Goal: Task Accomplishment & Management: Complete application form

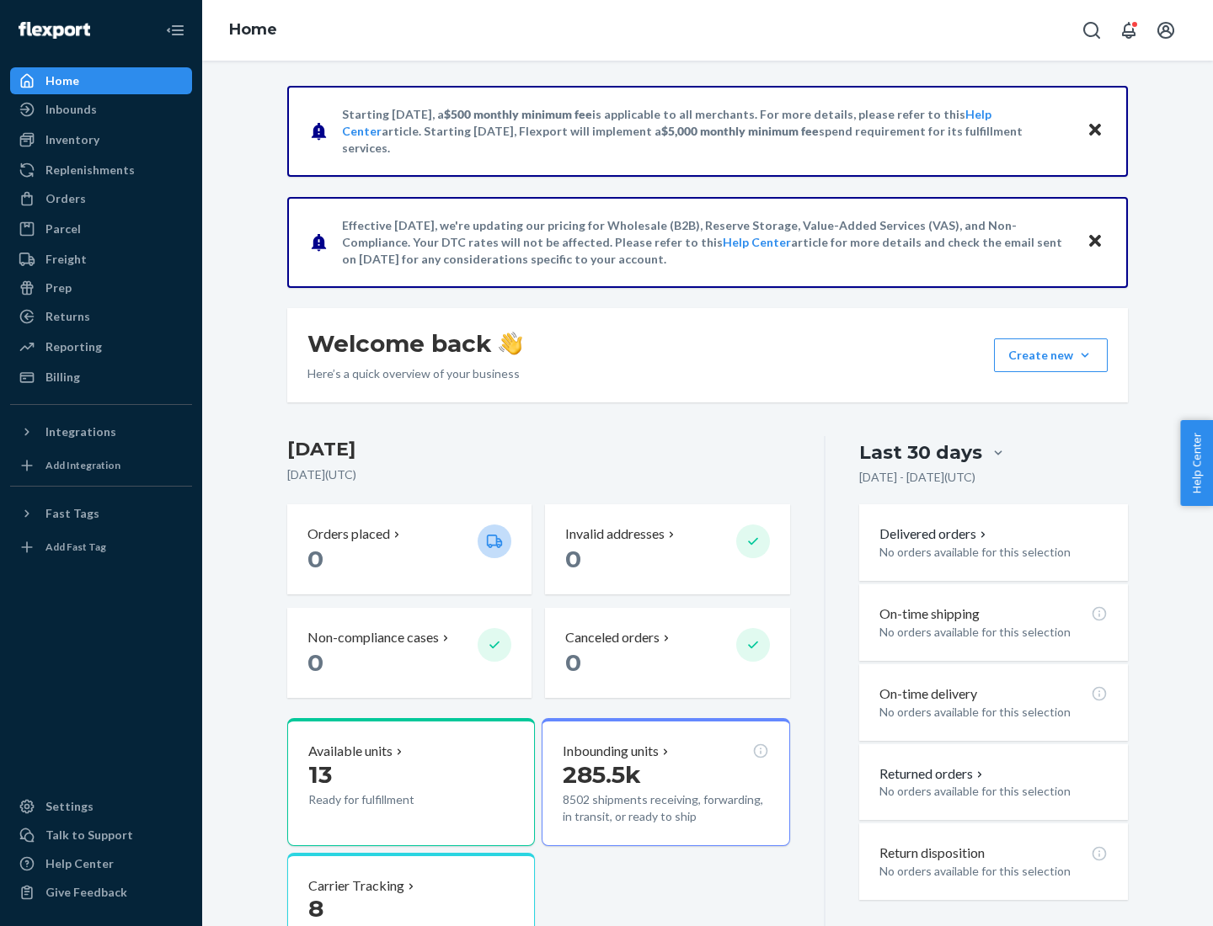
click at [1085, 355] on button "Create new Create new inbound Create new order Create new product" at bounding box center [1051, 356] width 114 height 34
click at [101, 109] on div "Inbounds" at bounding box center [101, 110] width 179 height 24
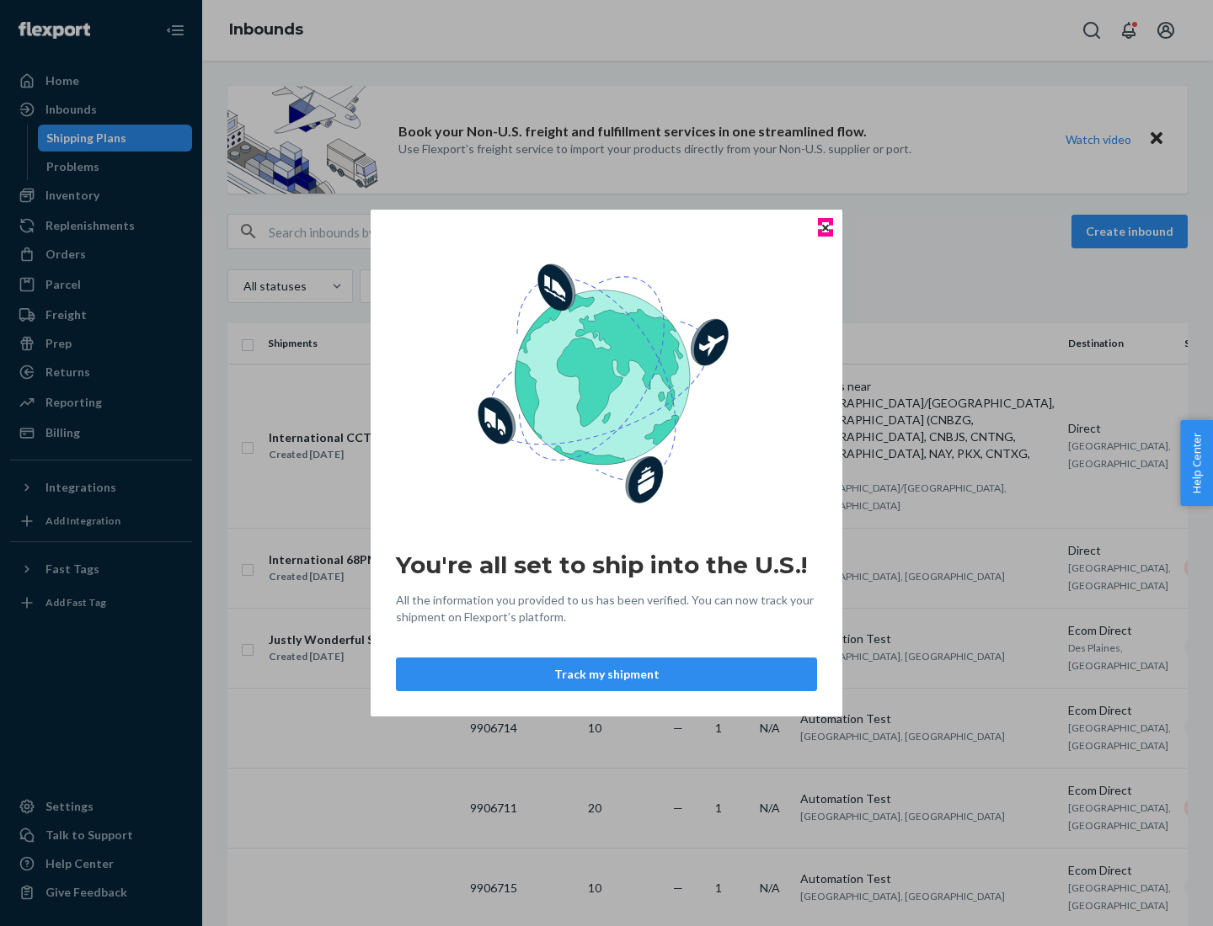
click at [824, 227] on icon "Close" at bounding box center [825, 227] width 7 height 7
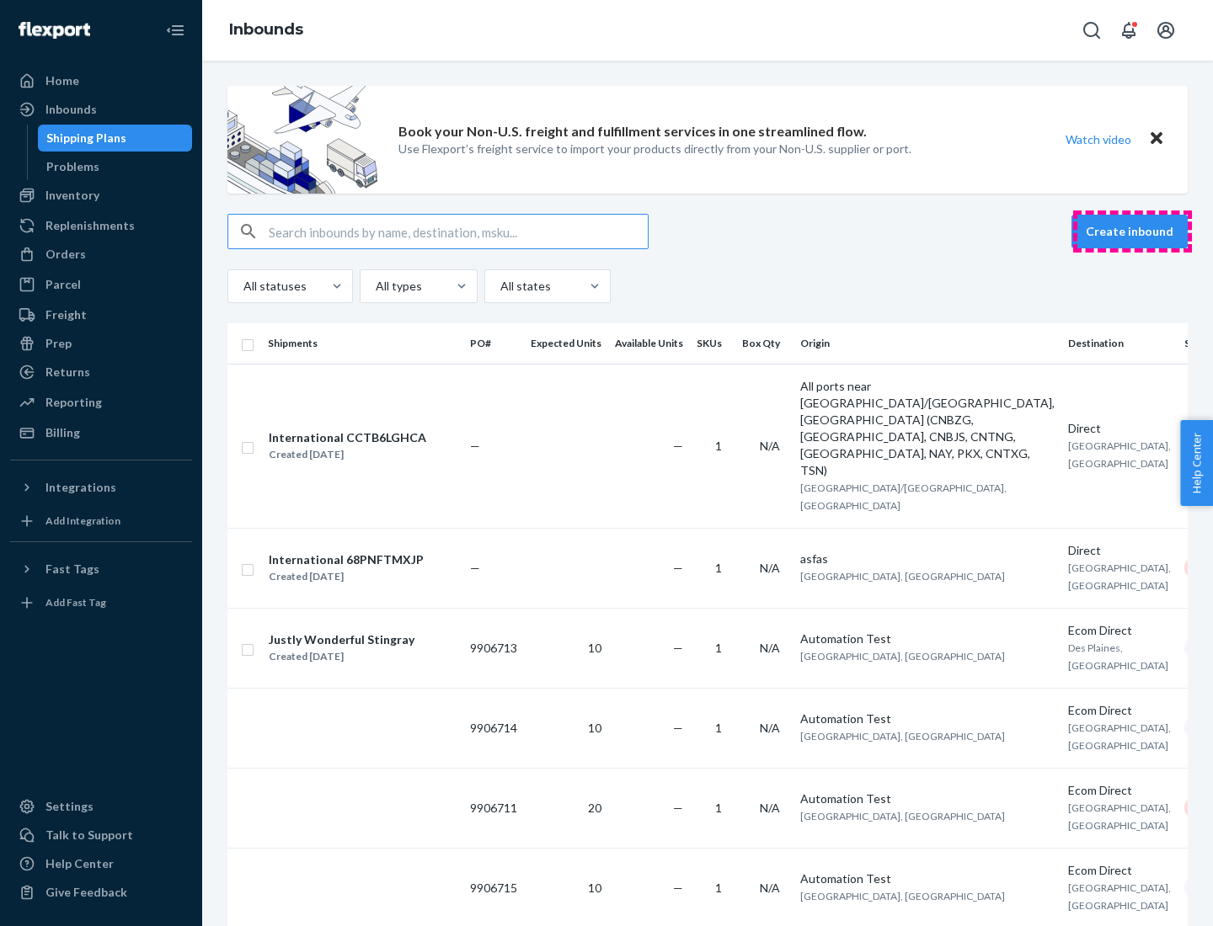
click at [1132, 232] on button "Create inbound" at bounding box center [1129, 232] width 116 height 34
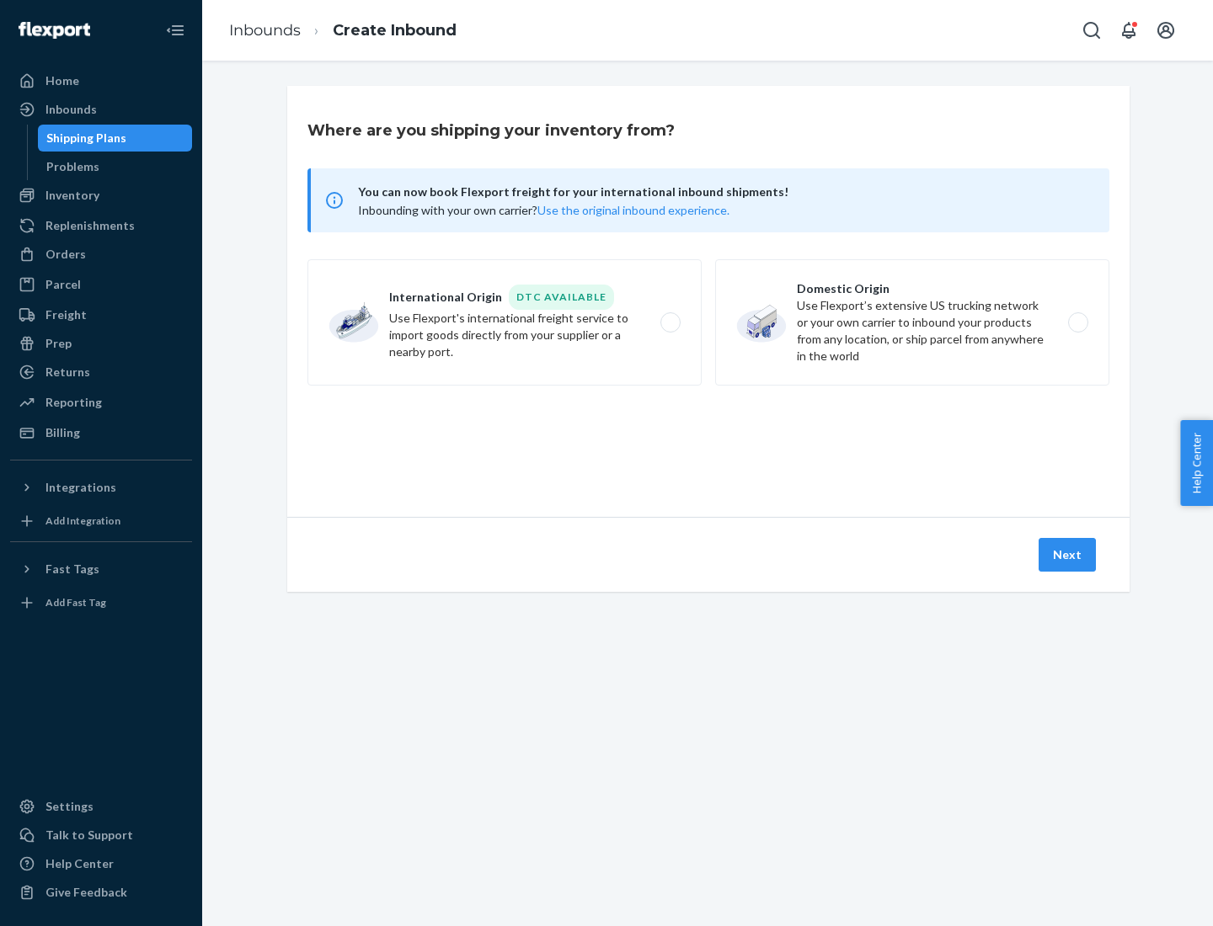
click at [912, 323] on label "Domestic Origin Use Flexport’s extensive US trucking network or your own carrie…" at bounding box center [912, 322] width 394 height 126
click at [1077, 323] on input "Domestic Origin Use Flexport’s extensive US trucking network or your own carrie…" at bounding box center [1082, 322] width 11 height 11
radio input "true"
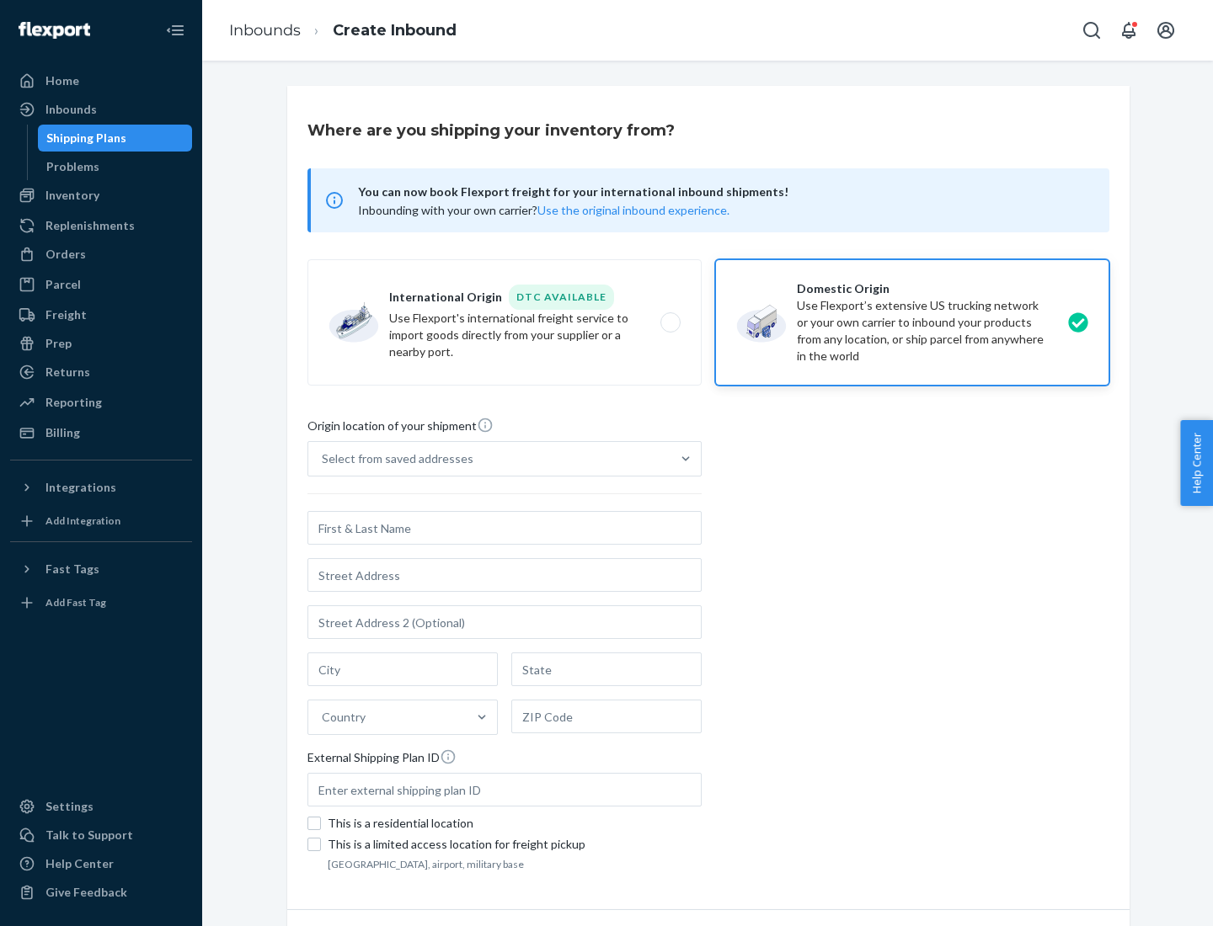
click at [489, 459] on div "Select from saved addresses" at bounding box center [489, 459] width 362 height 34
click at [323, 459] on input "Select from saved addresses" at bounding box center [323, 459] width 2 height 17
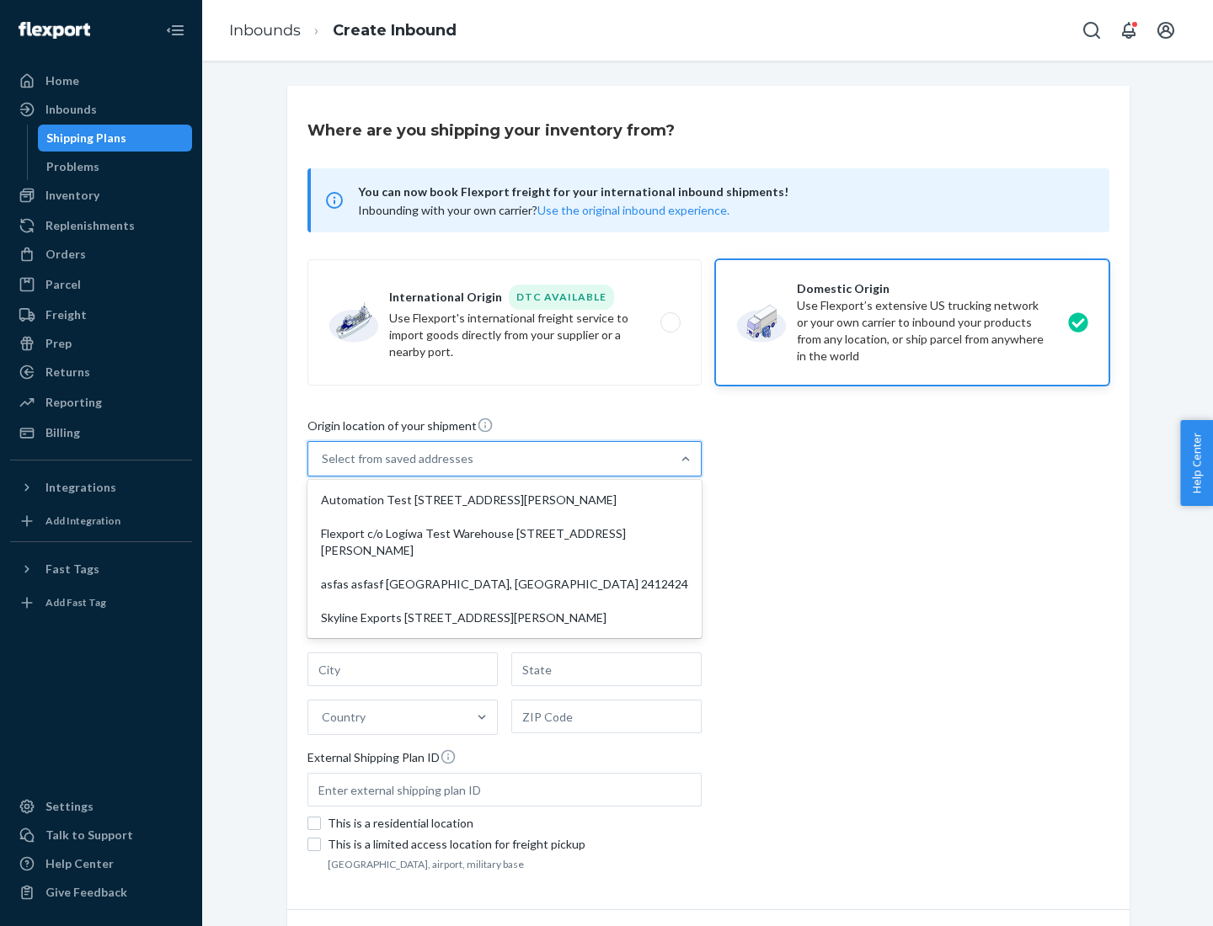
scroll to position [7, 0]
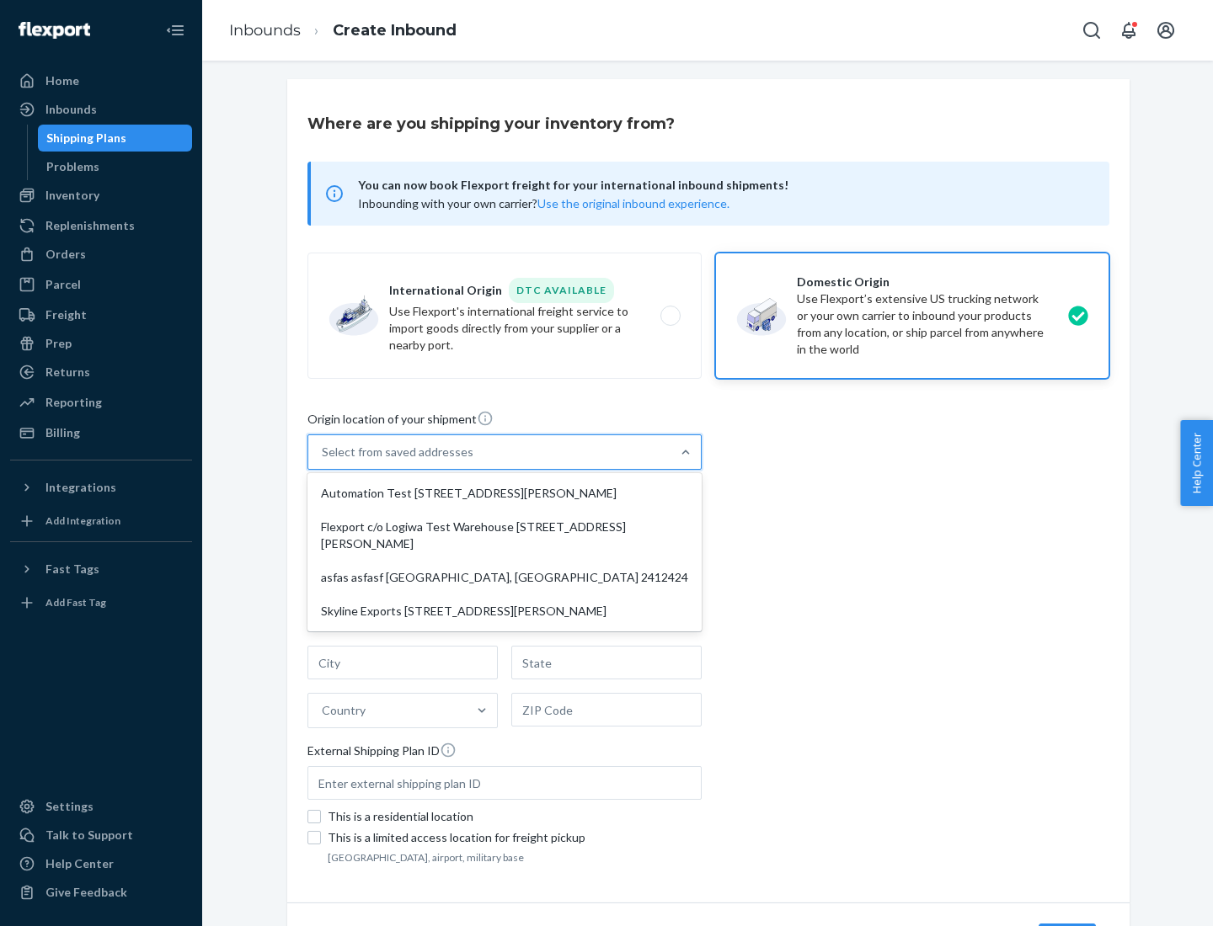
click at [504, 493] on div "Automation Test [STREET_ADDRESS][PERSON_NAME]" at bounding box center [504, 494] width 387 height 34
click at [323, 461] on input "option Automation Test [STREET_ADDRESS][PERSON_NAME] focused, 1 of 4. 4 results…" at bounding box center [323, 452] width 2 height 17
type input "Automation Test"
type input "9th Floor"
type input "[GEOGRAPHIC_DATA]"
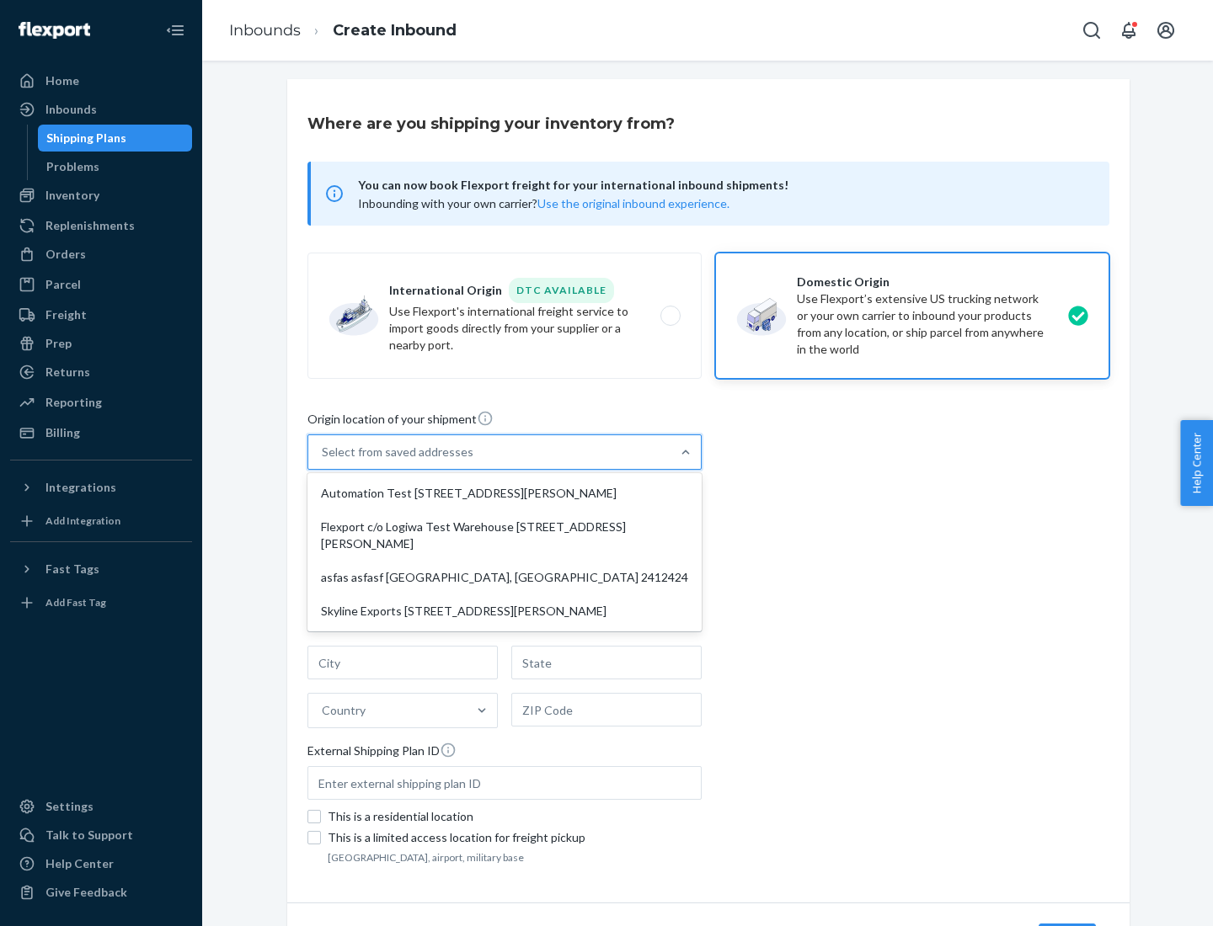
type input "CA"
type input "94104"
type input "[STREET_ADDRESS][PERSON_NAME]"
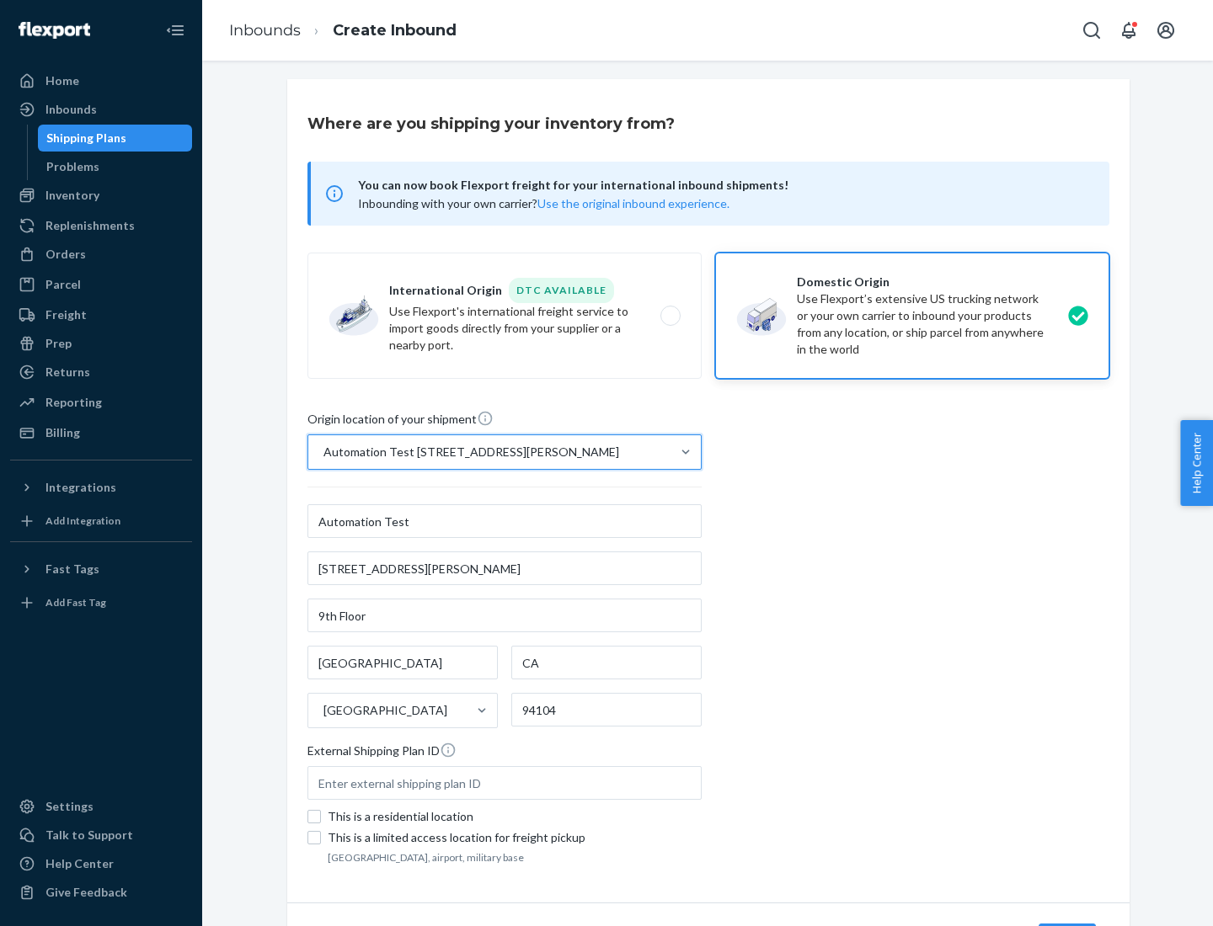
scroll to position [99, 0]
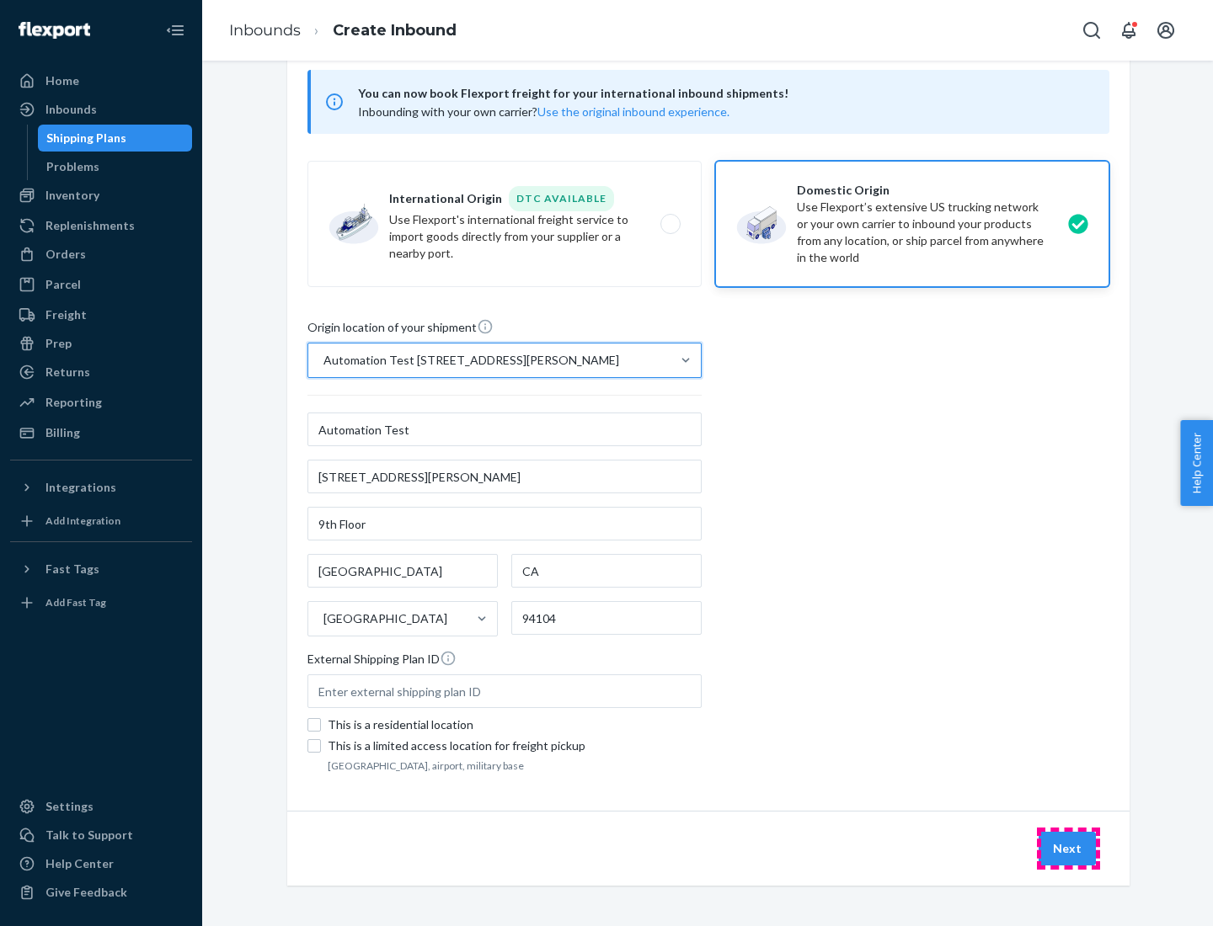
click at [1068, 849] on button "Next" at bounding box center [1066, 849] width 57 height 34
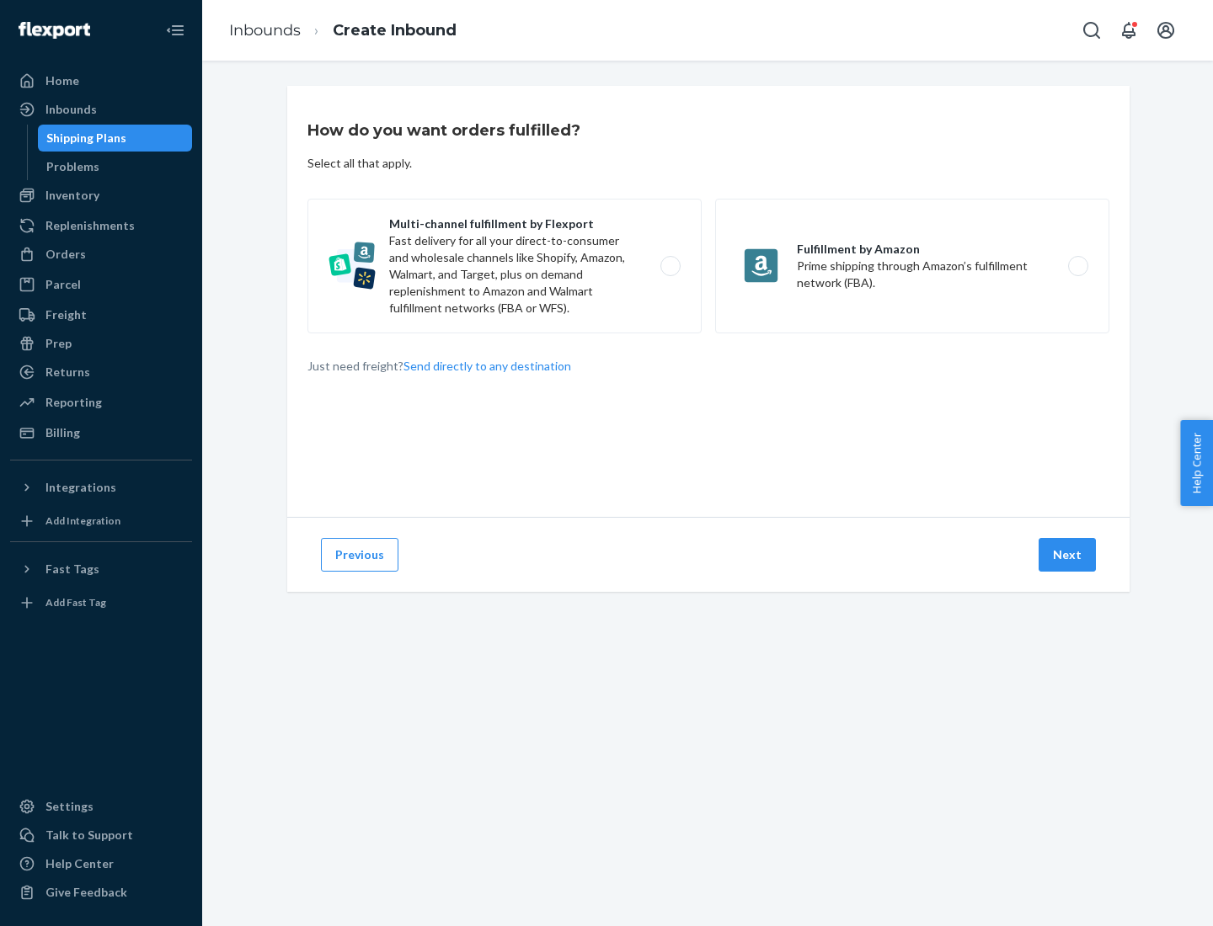
click at [504, 266] on label "Multi-channel fulfillment by Flexport Fast delivery for all your direct-to-cons…" at bounding box center [504, 266] width 394 height 135
click at [669, 266] on input "Multi-channel fulfillment by Flexport Fast delivery for all your direct-to-cons…" at bounding box center [674, 266] width 11 height 11
radio input "true"
click at [1068, 555] on button "Next" at bounding box center [1066, 555] width 57 height 34
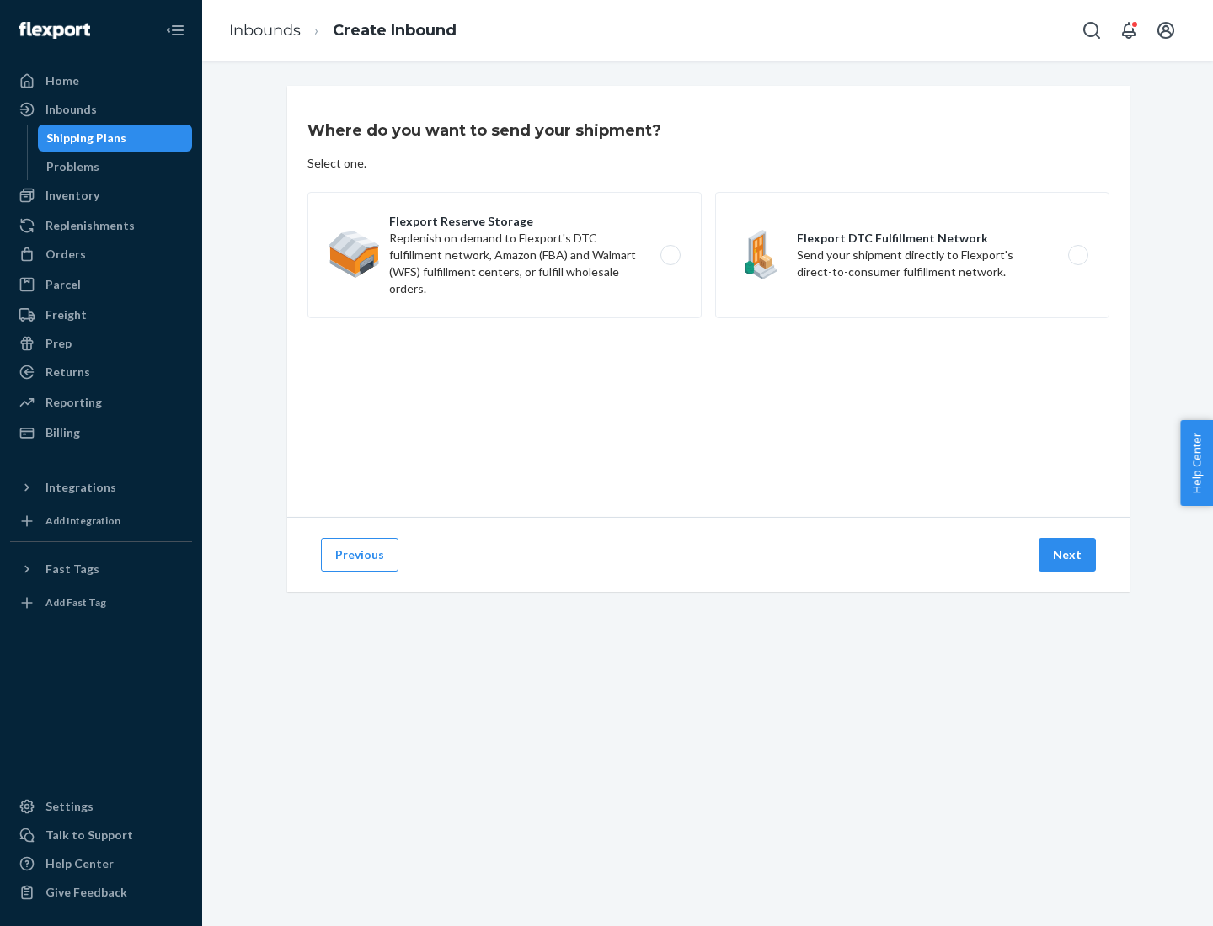
click at [504, 255] on label "Flexport Reserve Storage Replenish on demand to Flexport's DTC fulfillment netw…" at bounding box center [504, 255] width 394 height 126
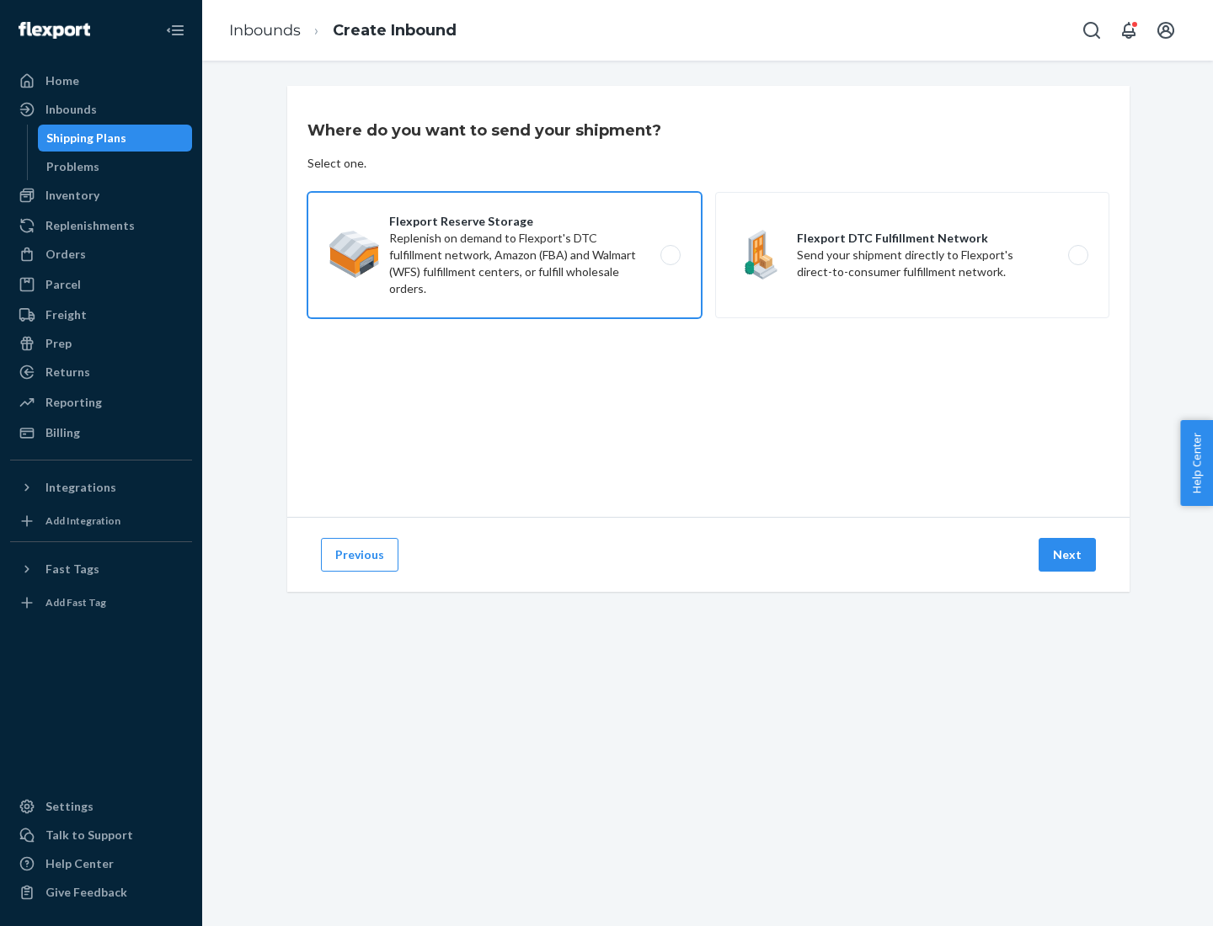
click at [669, 255] on input "Flexport Reserve Storage Replenish on demand to Flexport's DTC fulfillment netw…" at bounding box center [674, 255] width 11 height 11
radio input "true"
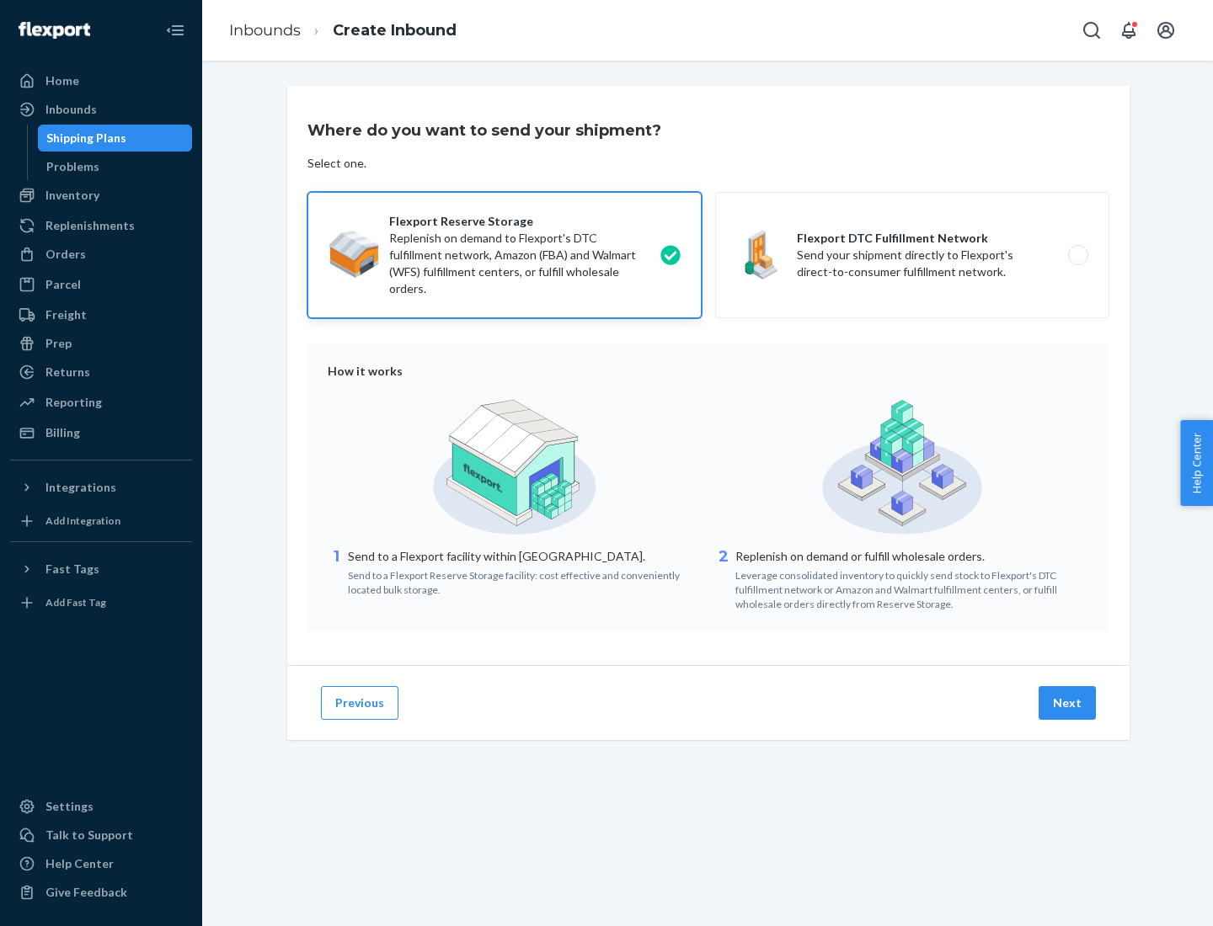
click at [1068, 703] on button "Next" at bounding box center [1066, 703] width 57 height 34
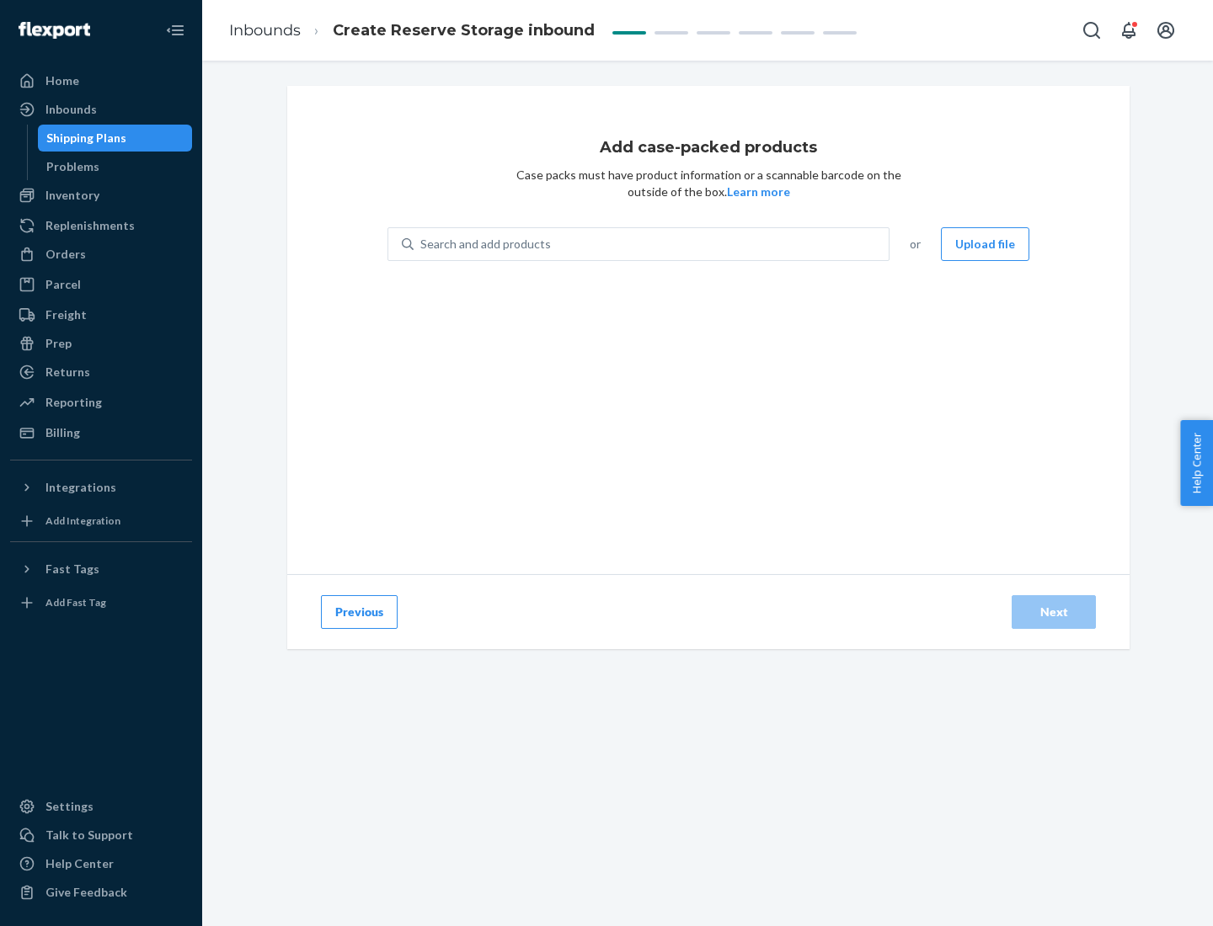
click at [652, 244] on div "Search and add products" at bounding box center [650, 244] width 475 height 30
click at [422, 244] on input "Search and add products" at bounding box center [421, 244] width 2 height 17
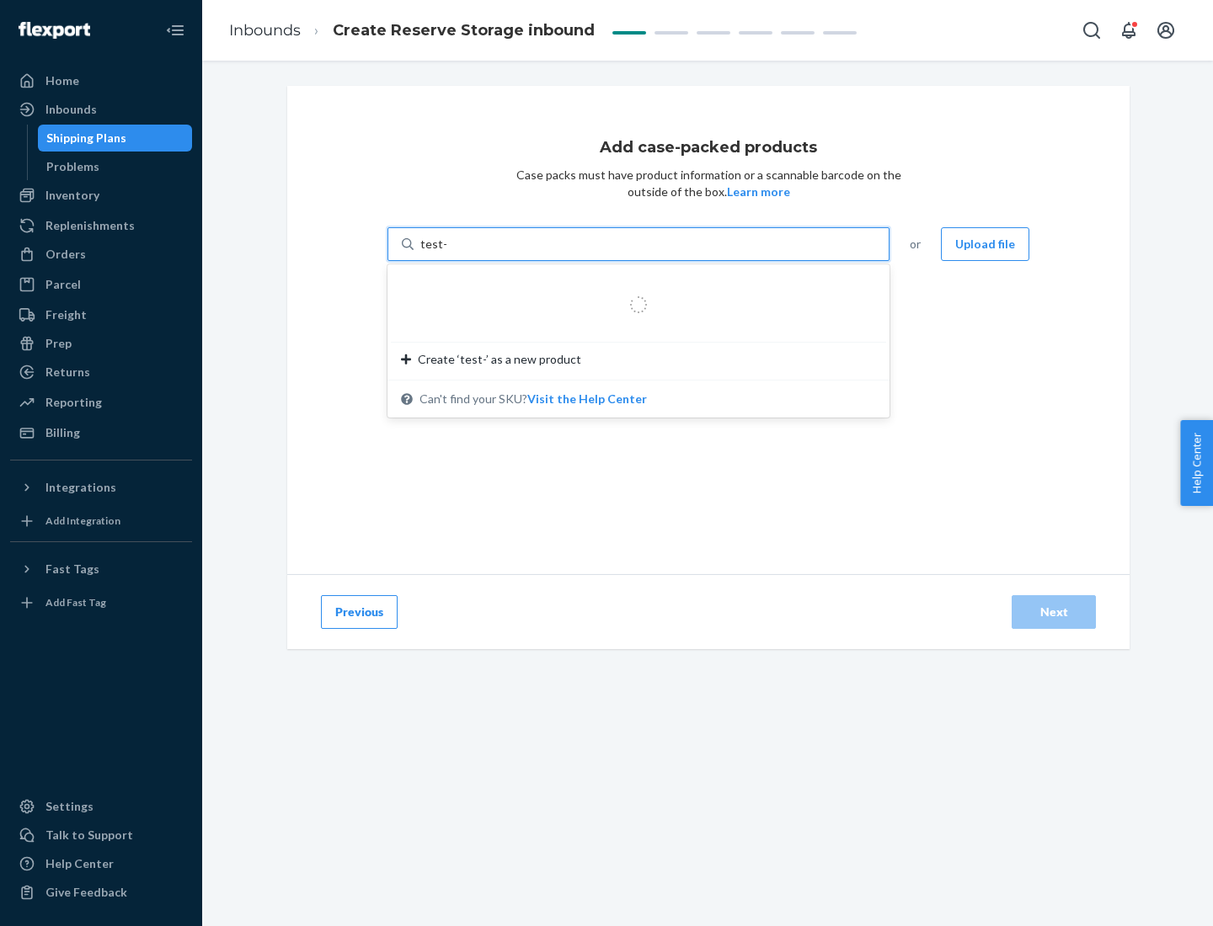
type input "test-syn"
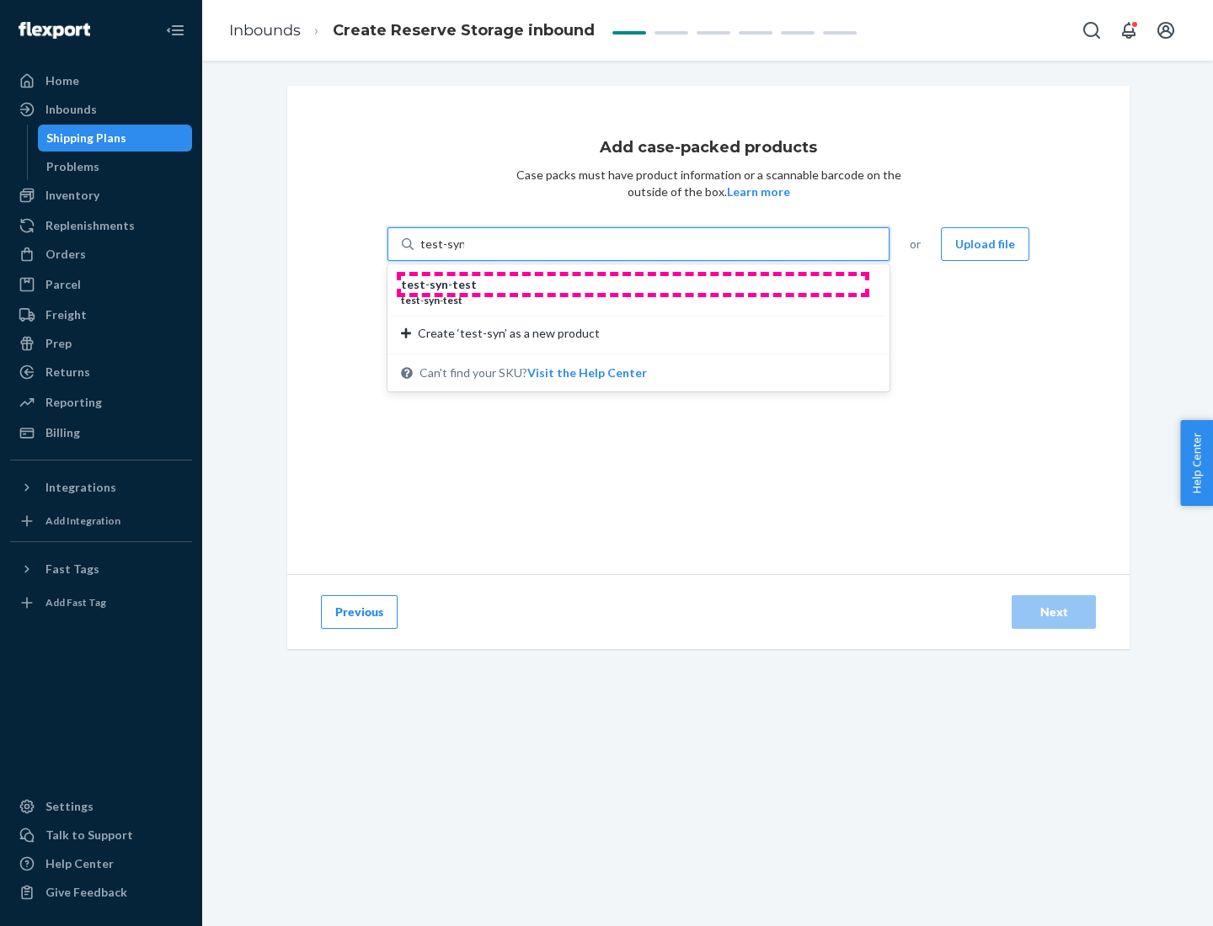
click at [632, 285] on div "test - syn - test" at bounding box center [631, 284] width 461 height 17
click at [464, 253] on input "test-syn" at bounding box center [442, 244] width 44 height 17
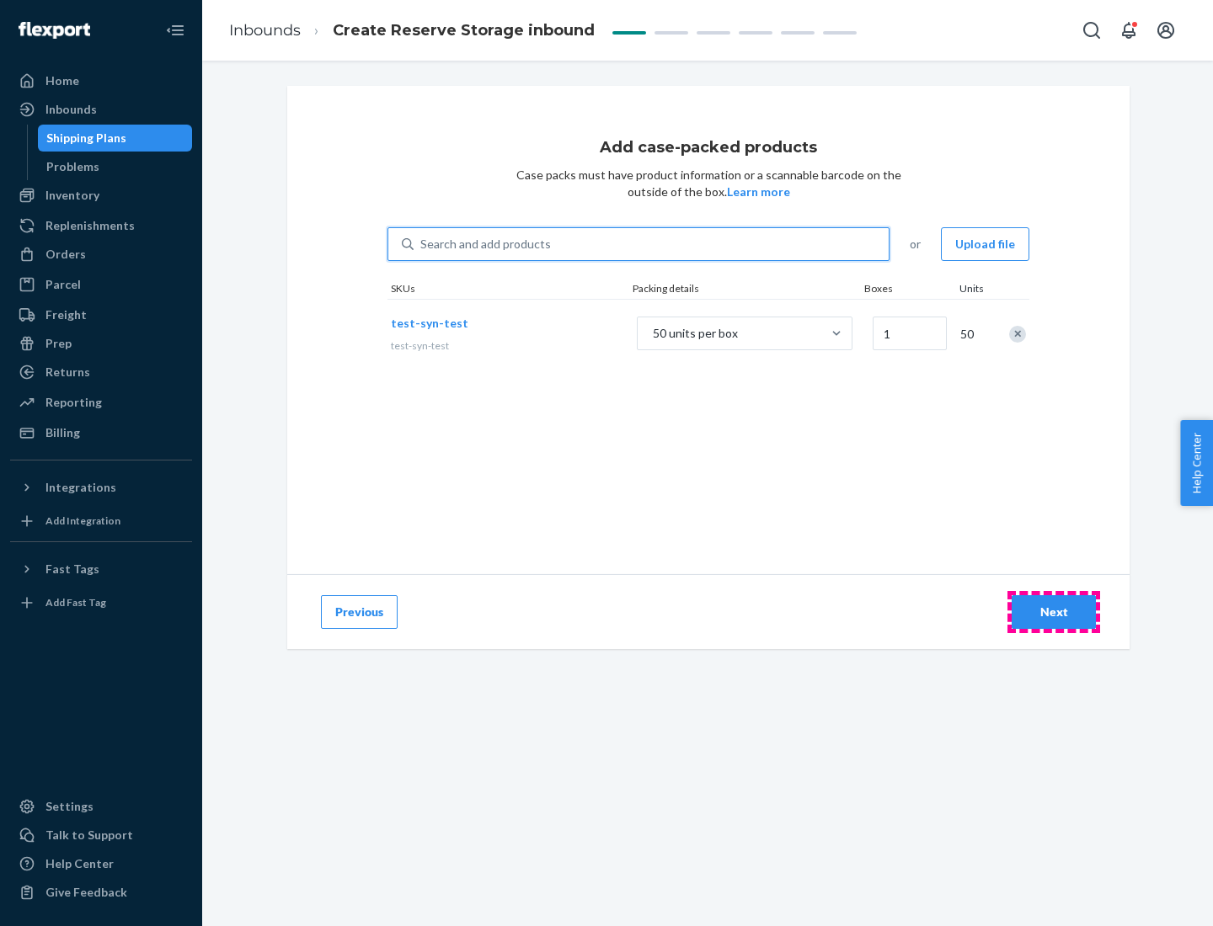
click at [1053, 612] on div "Next" at bounding box center [1054, 612] width 56 height 17
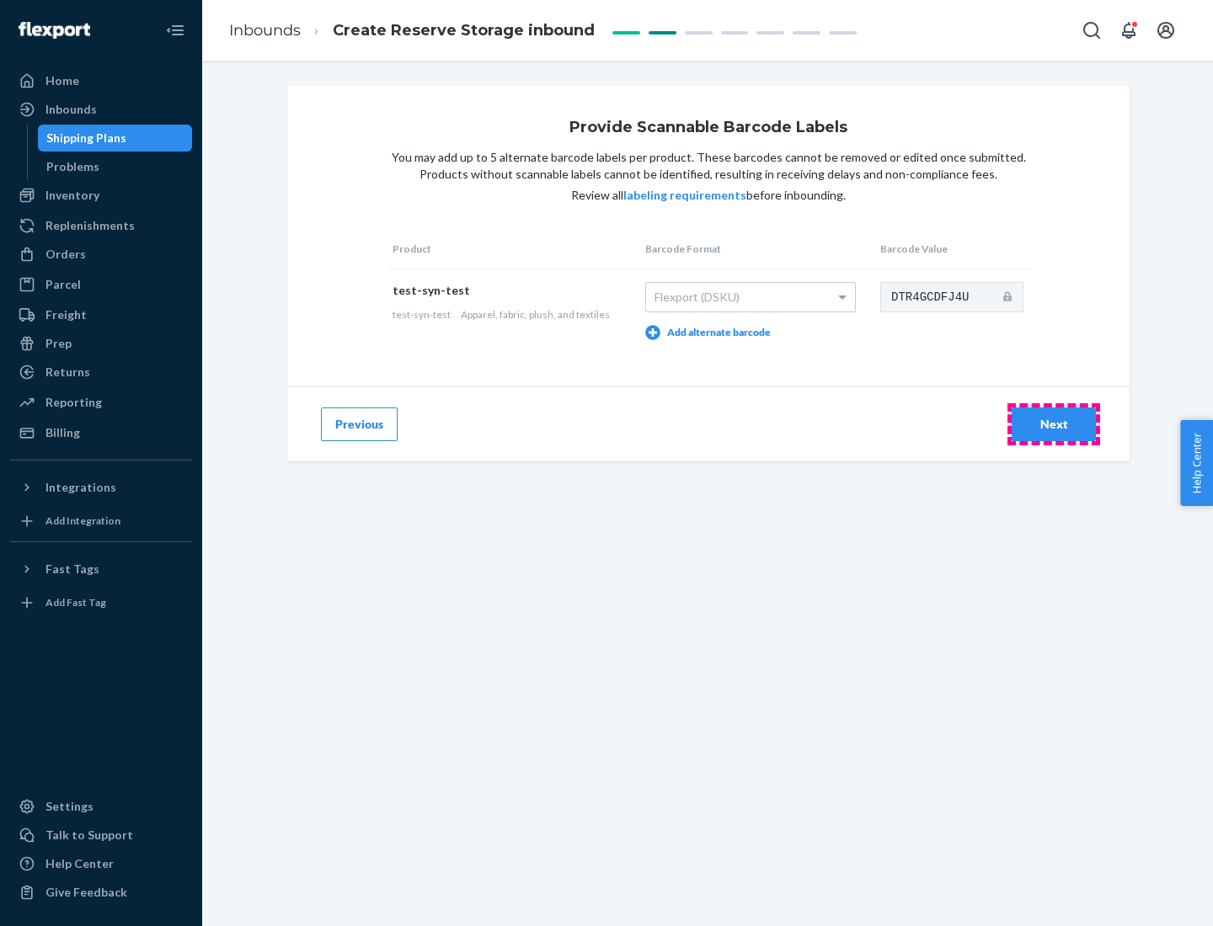
click at [1053, 424] on div "Next" at bounding box center [1054, 424] width 56 height 17
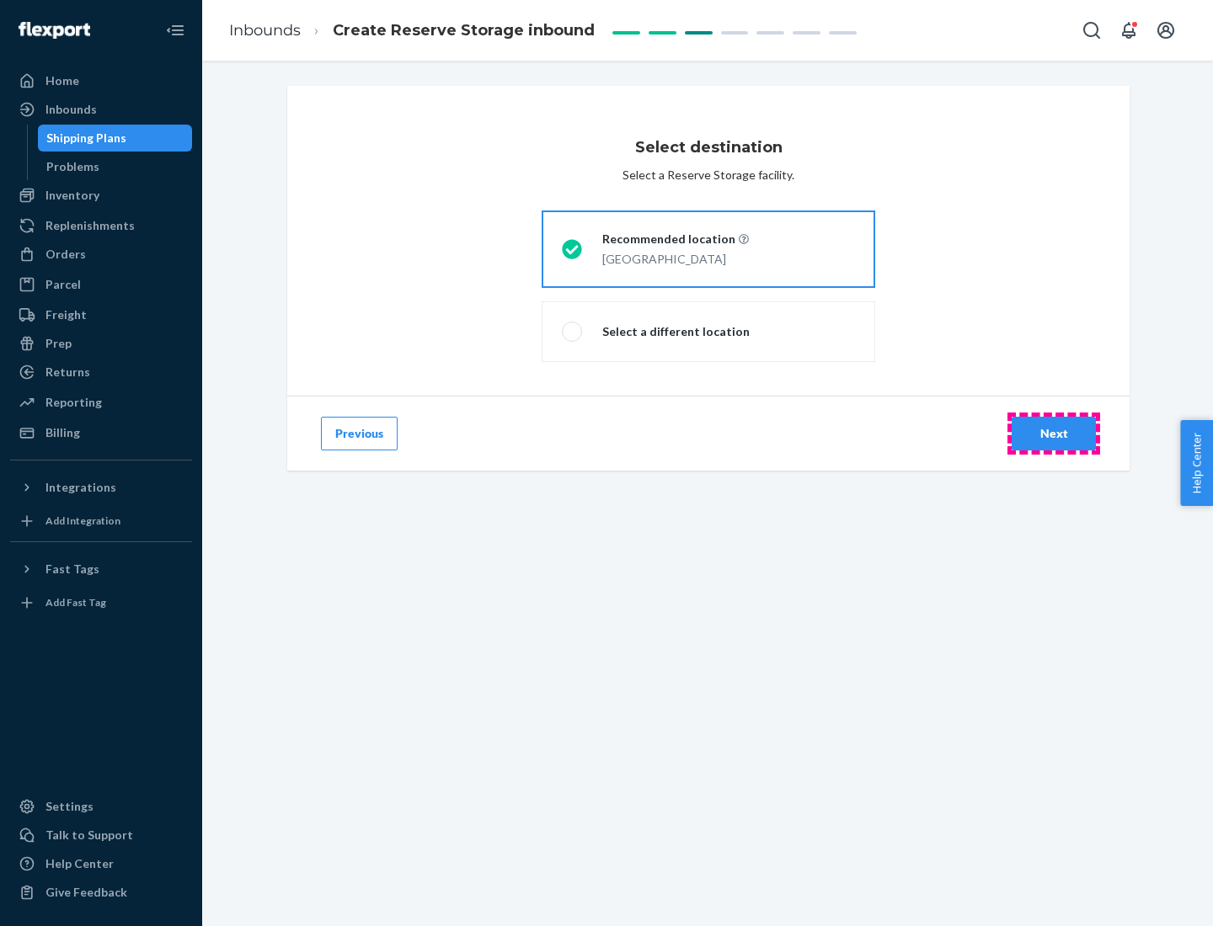
click at [1053, 434] on div "Next" at bounding box center [1054, 433] width 56 height 17
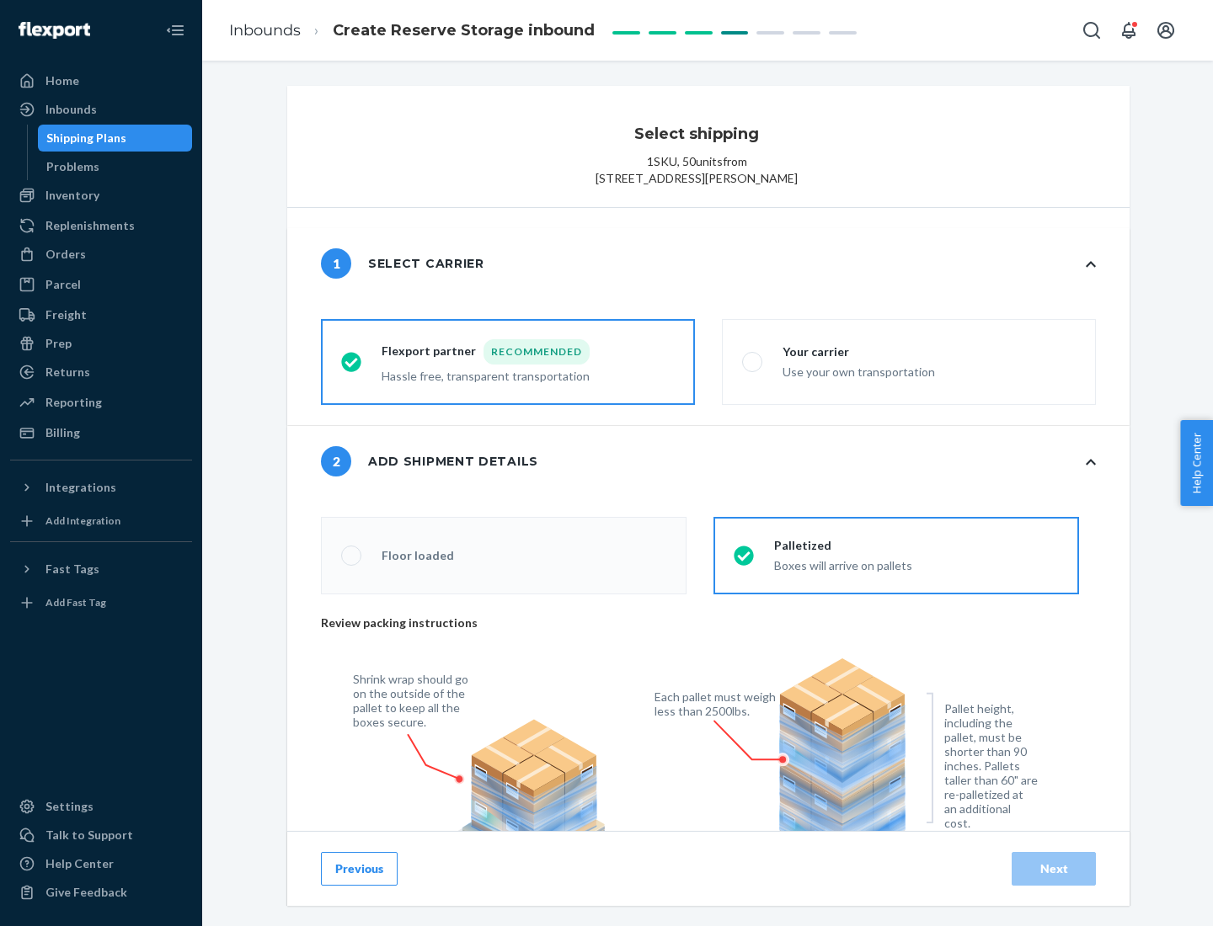
scroll to position [605, 0]
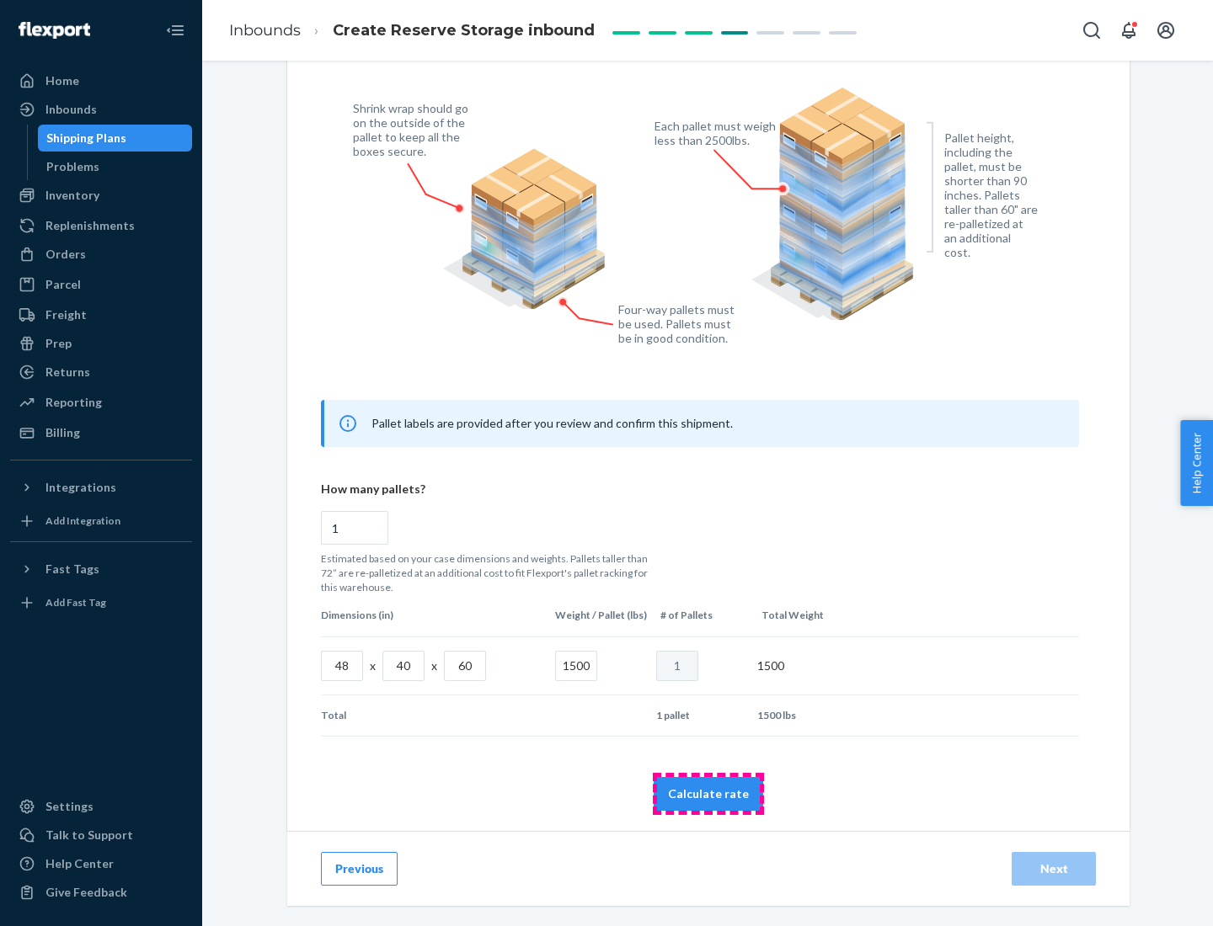
click at [708, 793] on button "Calculate rate" at bounding box center [707, 794] width 109 height 34
radio input "false"
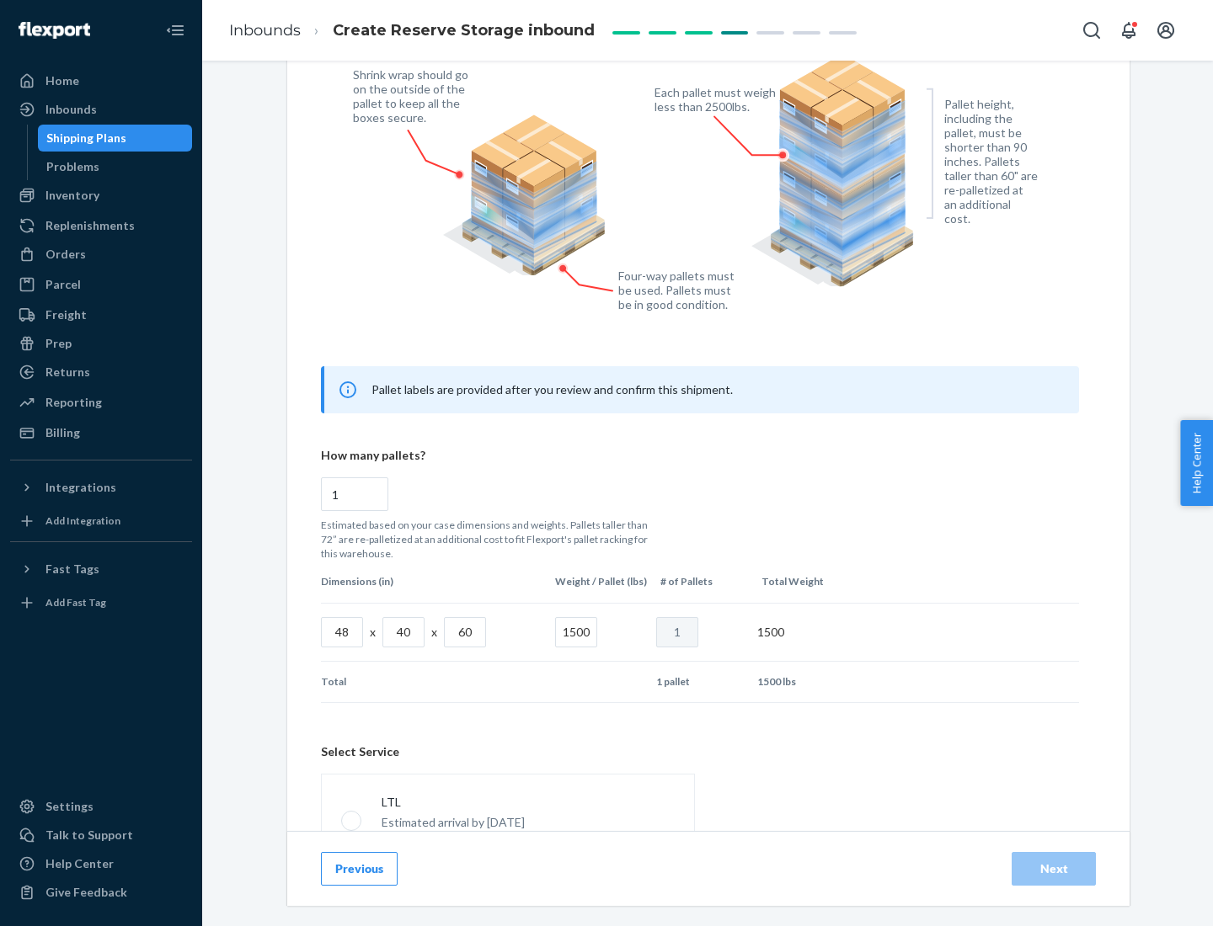
scroll to position [744, 0]
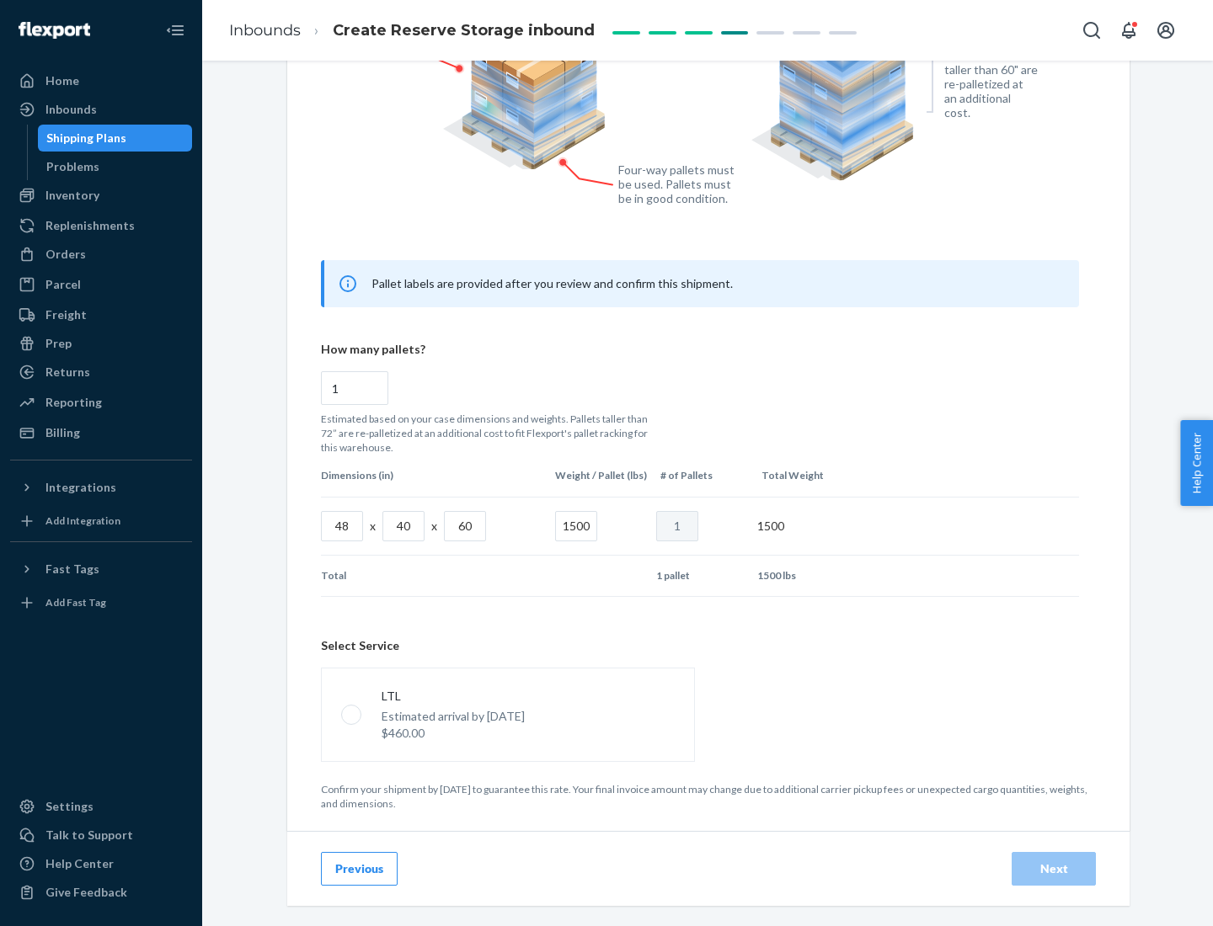
click at [507, 714] on p "Estimated arrival by [DATE]" at bounding box center [452, 716] width 143 height 17
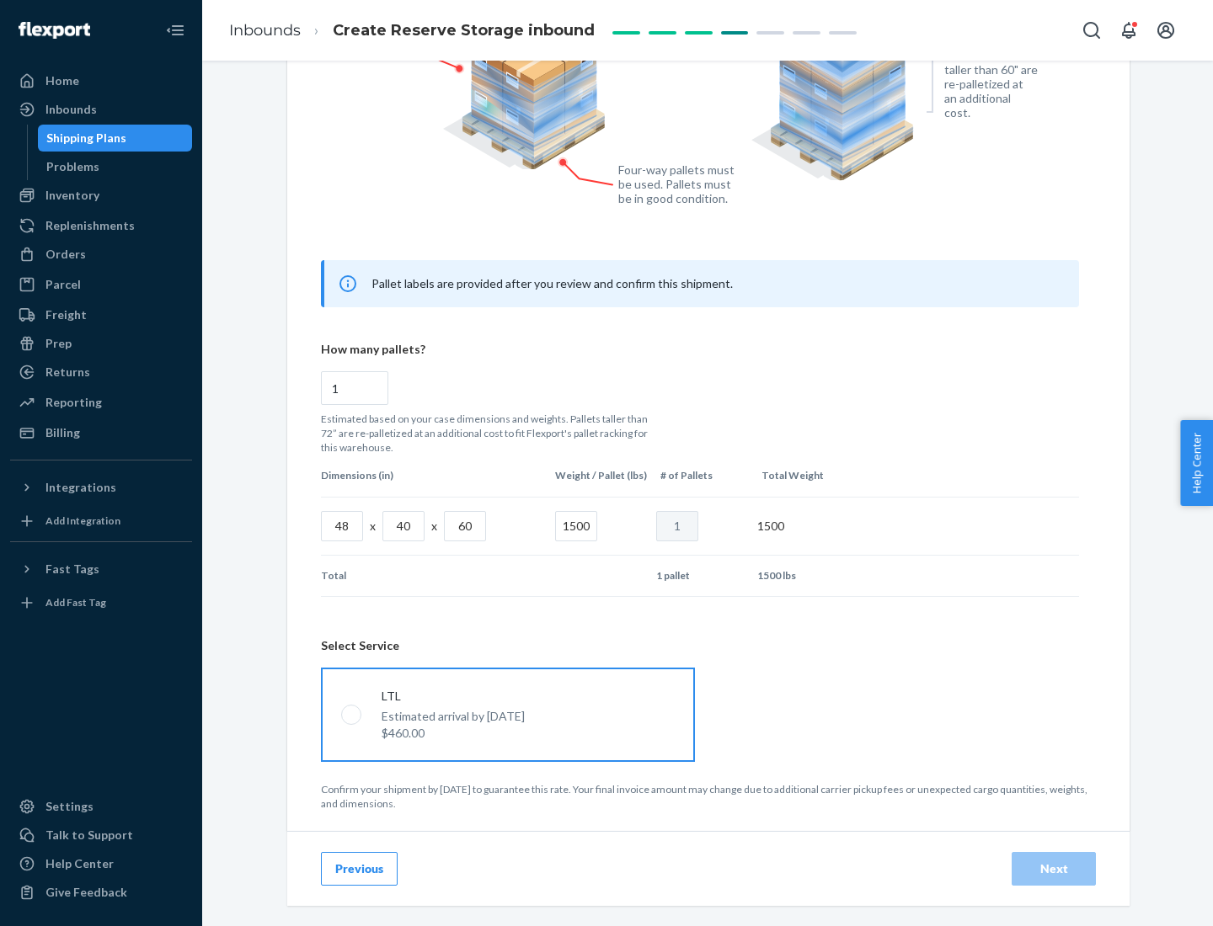
click at [352, 714] on input "LTL Estimated arrival by [DATE] $460.00" at bounding box center [346, 714] width 11 height 11
radio input "true"
radio input "false"
click at [1053, 868] on div "Next" at bounding box center [1054, 869] width 56 height 17
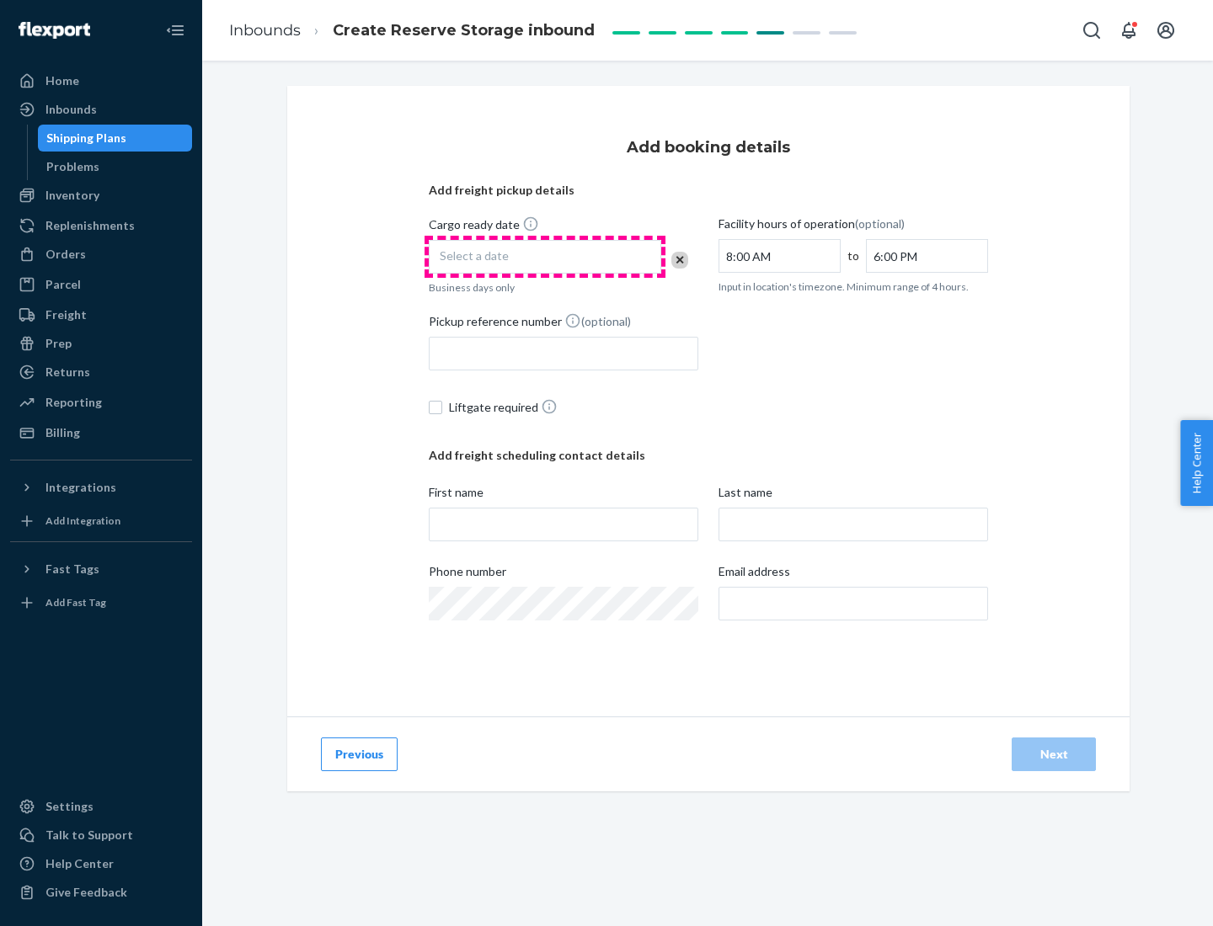
click at [545, 257] on div "Select a date" at bounding box center [545, 257] width 232 height 34
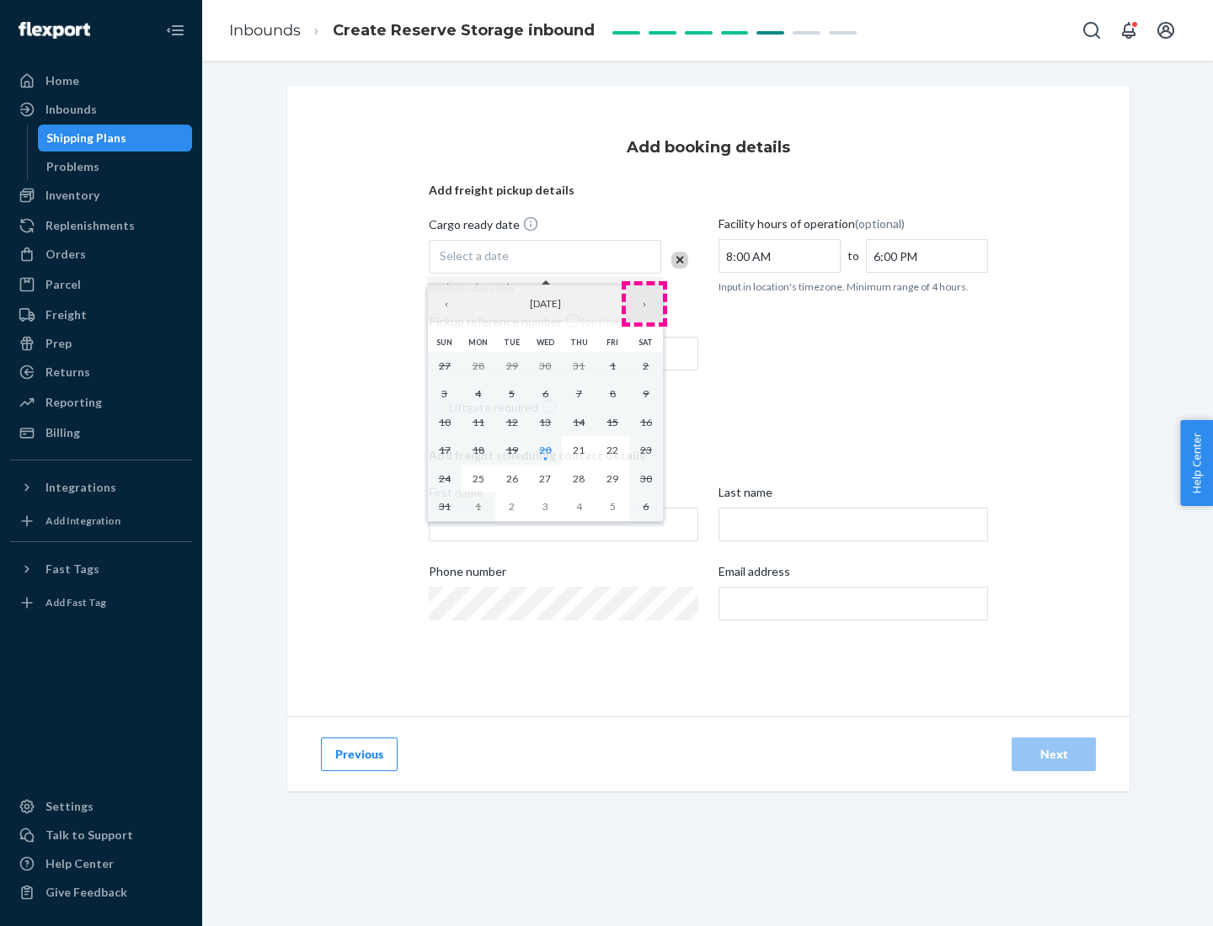
click at [644, 304] on button "›" at bounding box center [644, 303] width 37 height 37
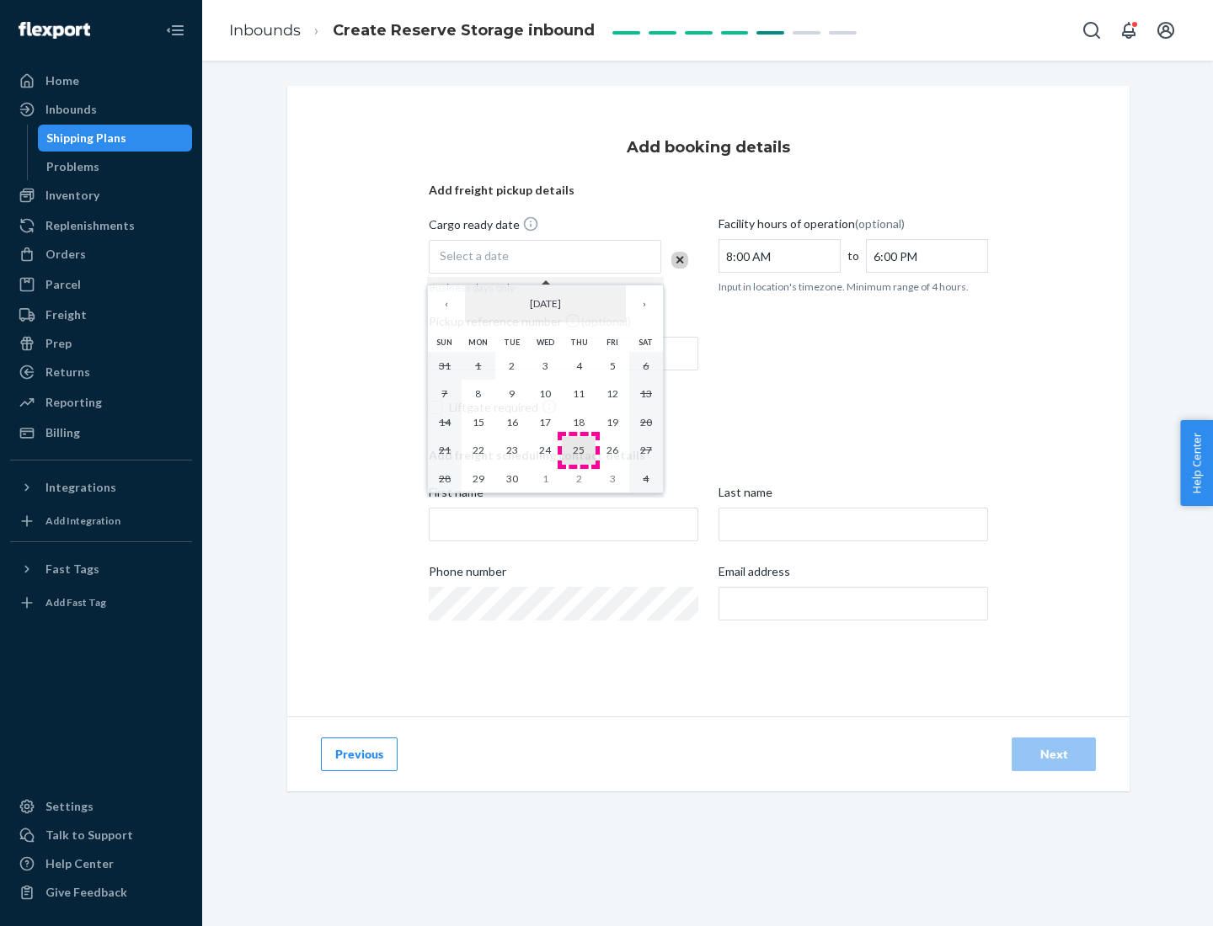
click at [578, 450] on abbr "25" at bounding box center [579, 450] width 12 height 13
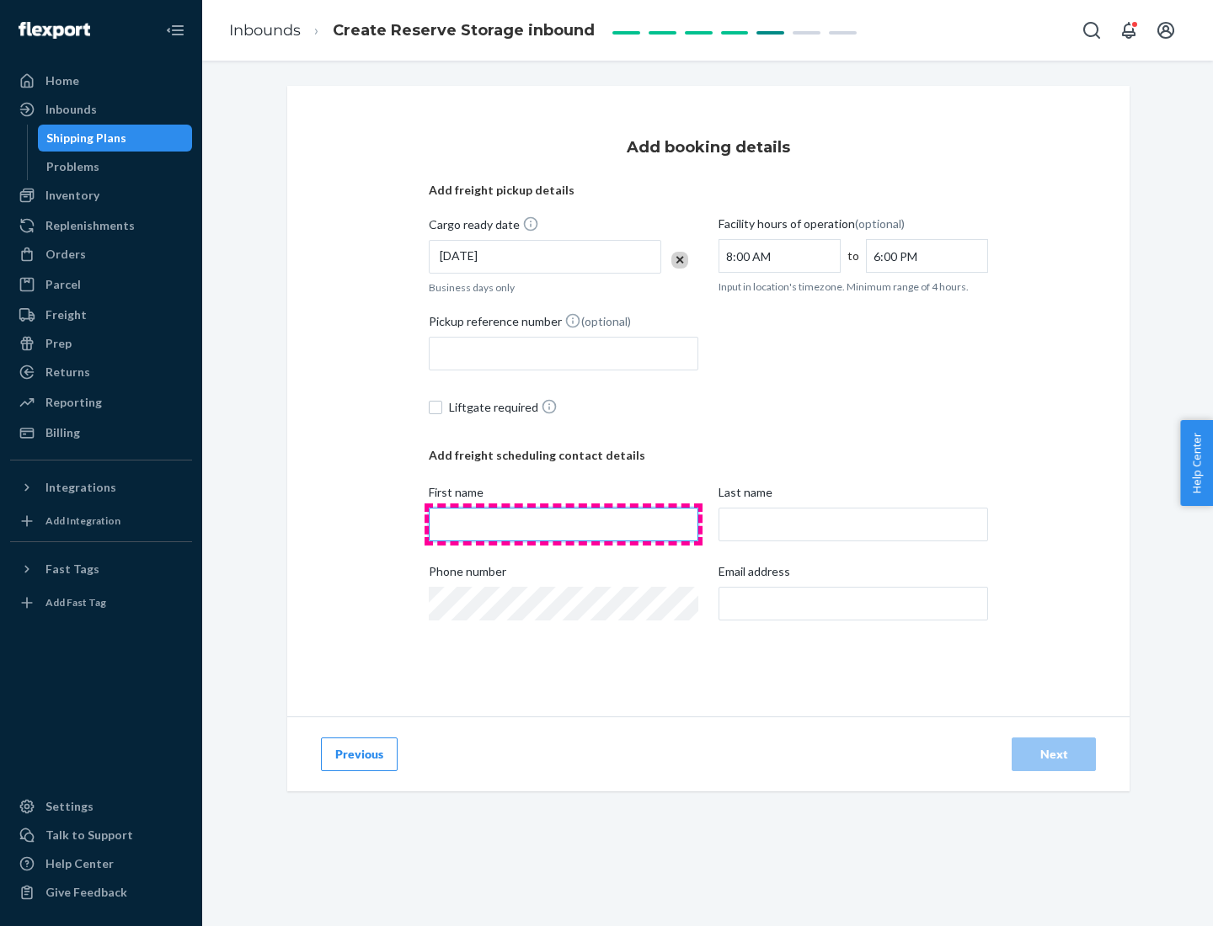
click at [563, 525] on input "First name" at bounding box center [563, 525] width 269 height 34
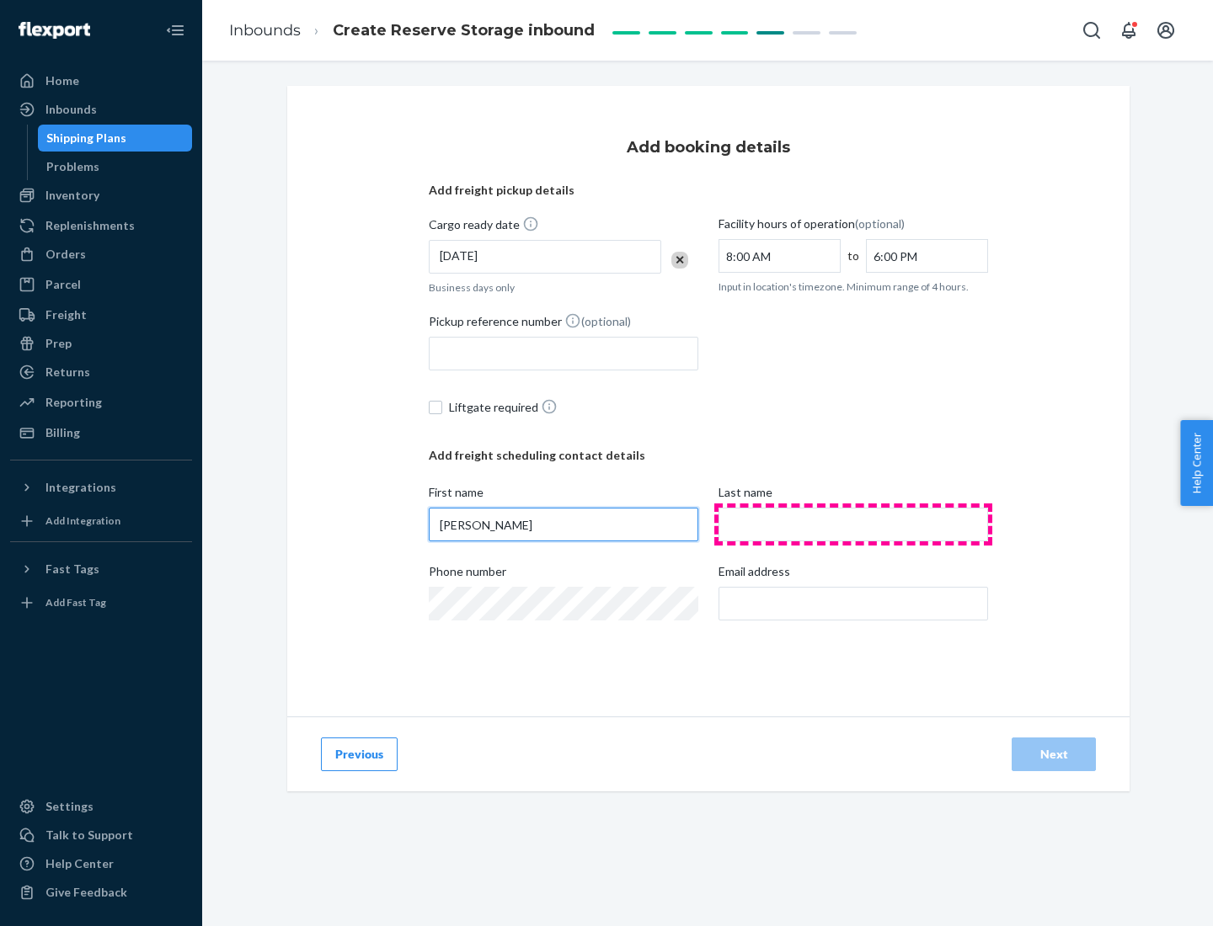
type input "[PERSON_NAME]"
click at [853, 525] on input "Last name" at bounding box center [852, 525] width 269 height 34
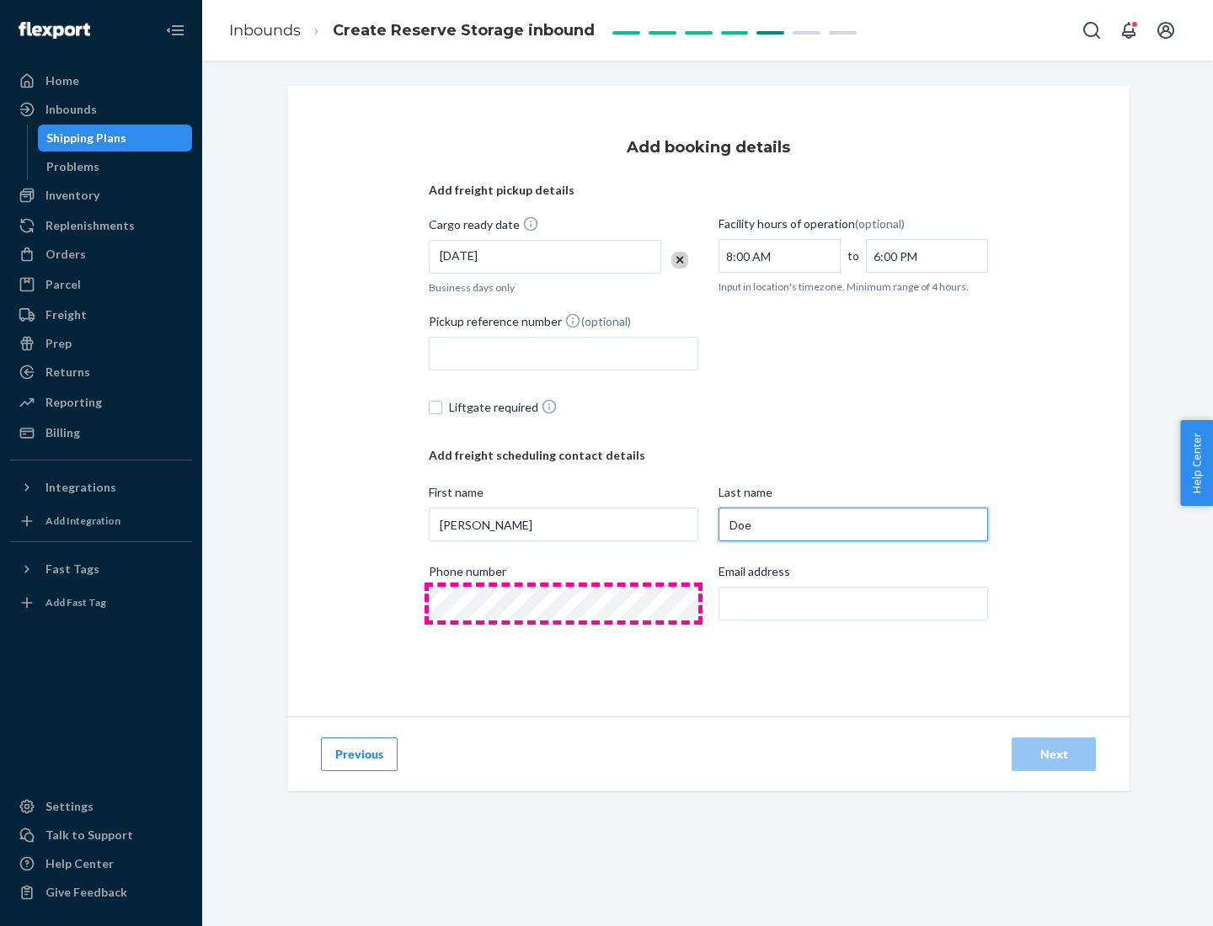
type input "Doe"
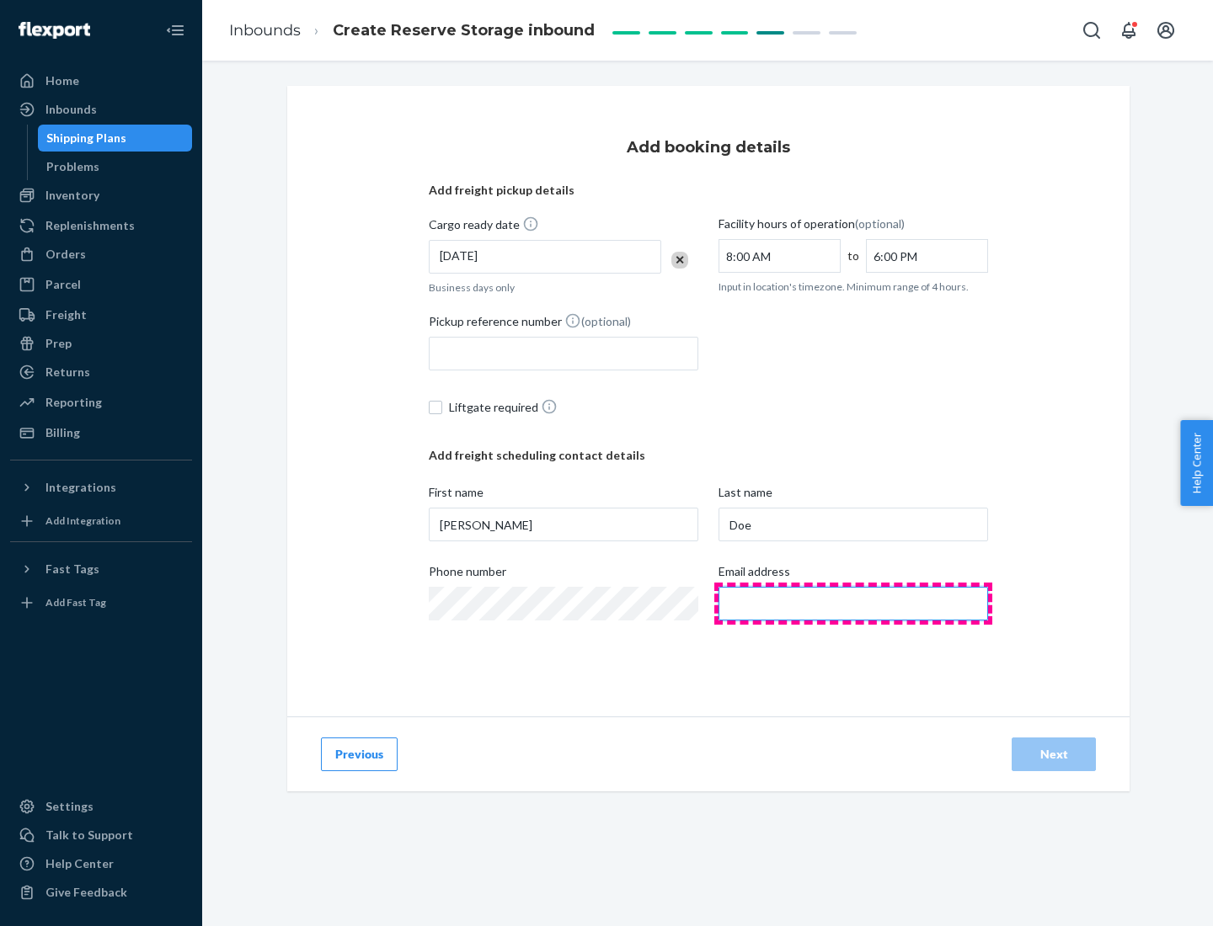
click at [853, 604] on input "Email address" at bounding box center [852, 604] width 269 height 34
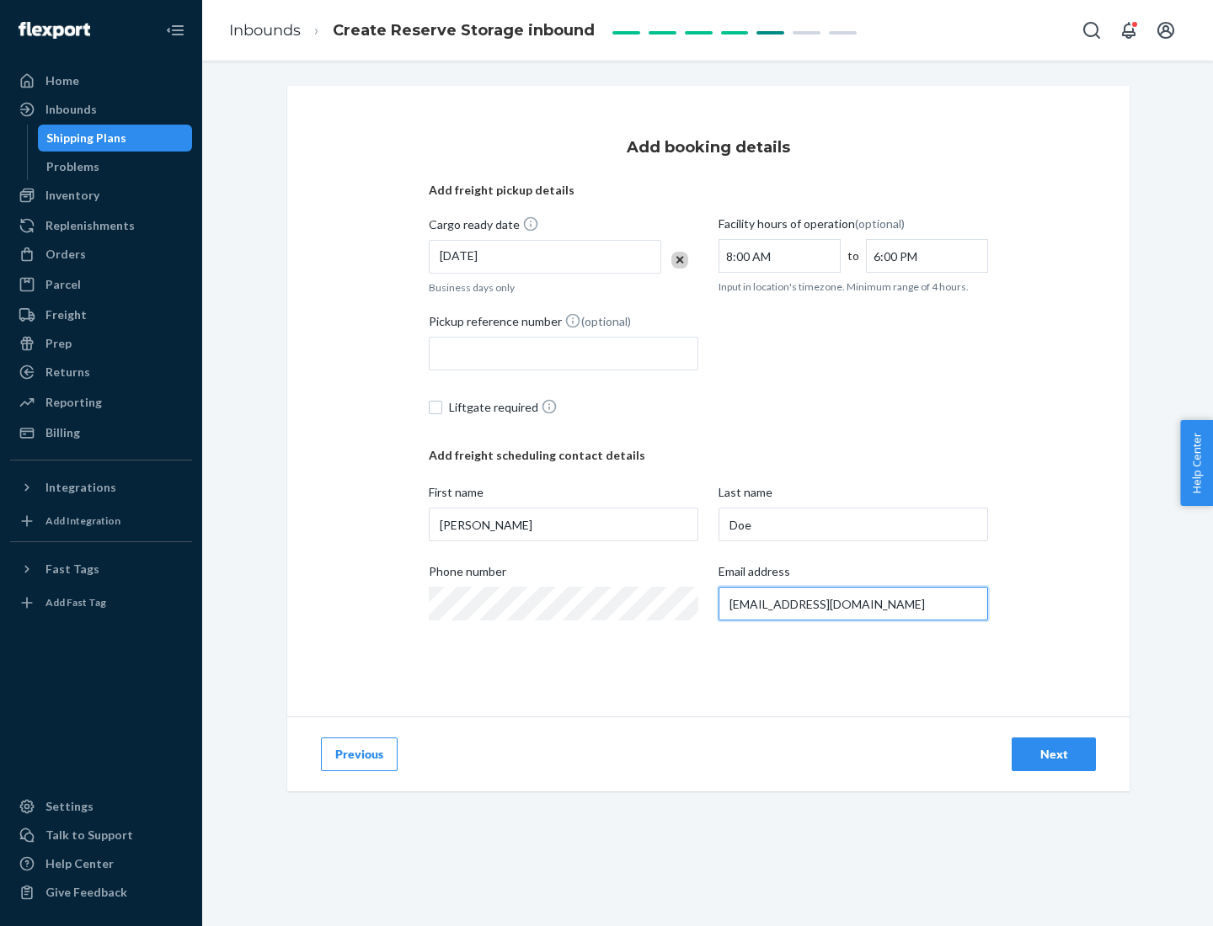
type input "[EMAIL_ADDRESS][DOMAIN_NAME]"
click at [1053, 754] on div "Next" at bounding box center [1054, 754] width 56 height 17
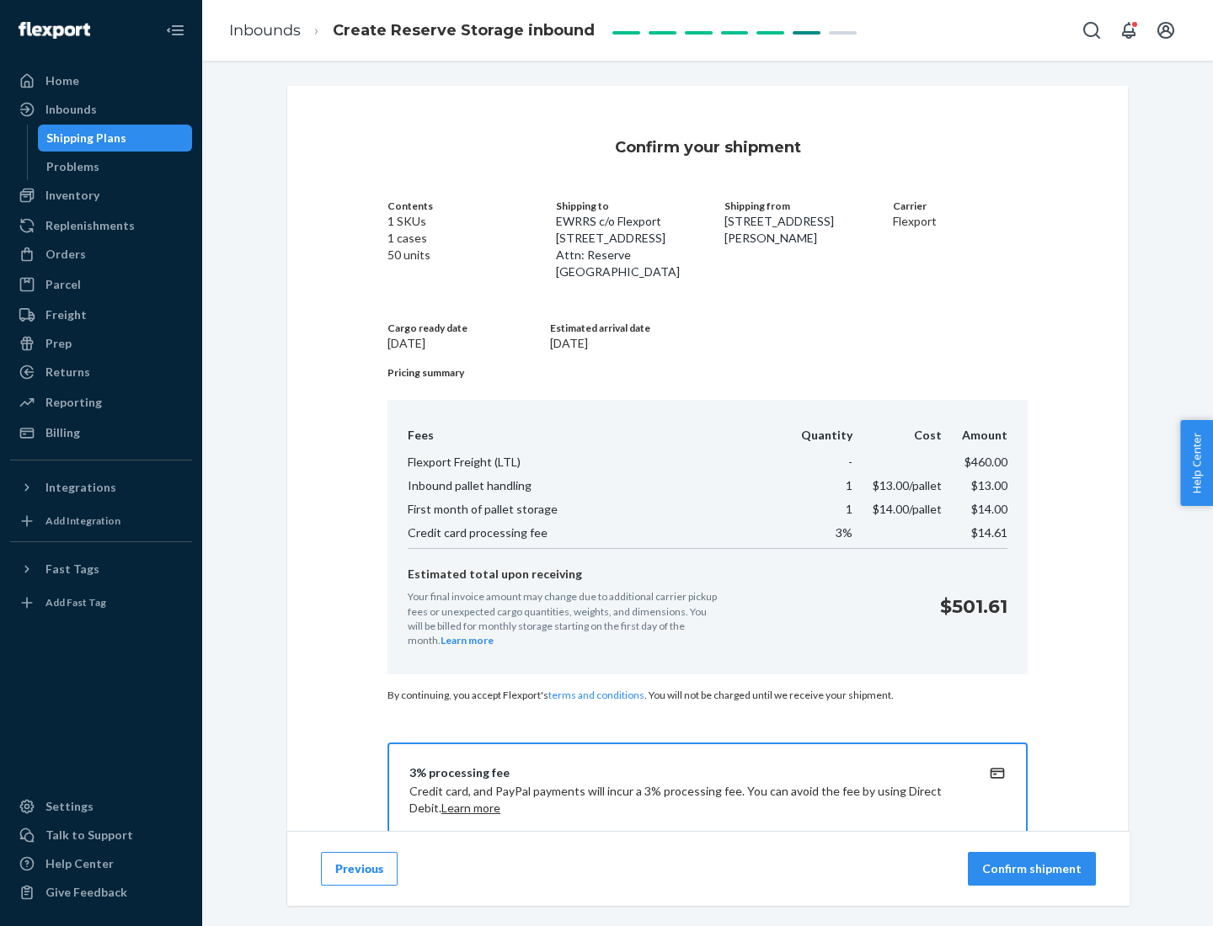
scroll to position [243, 0]
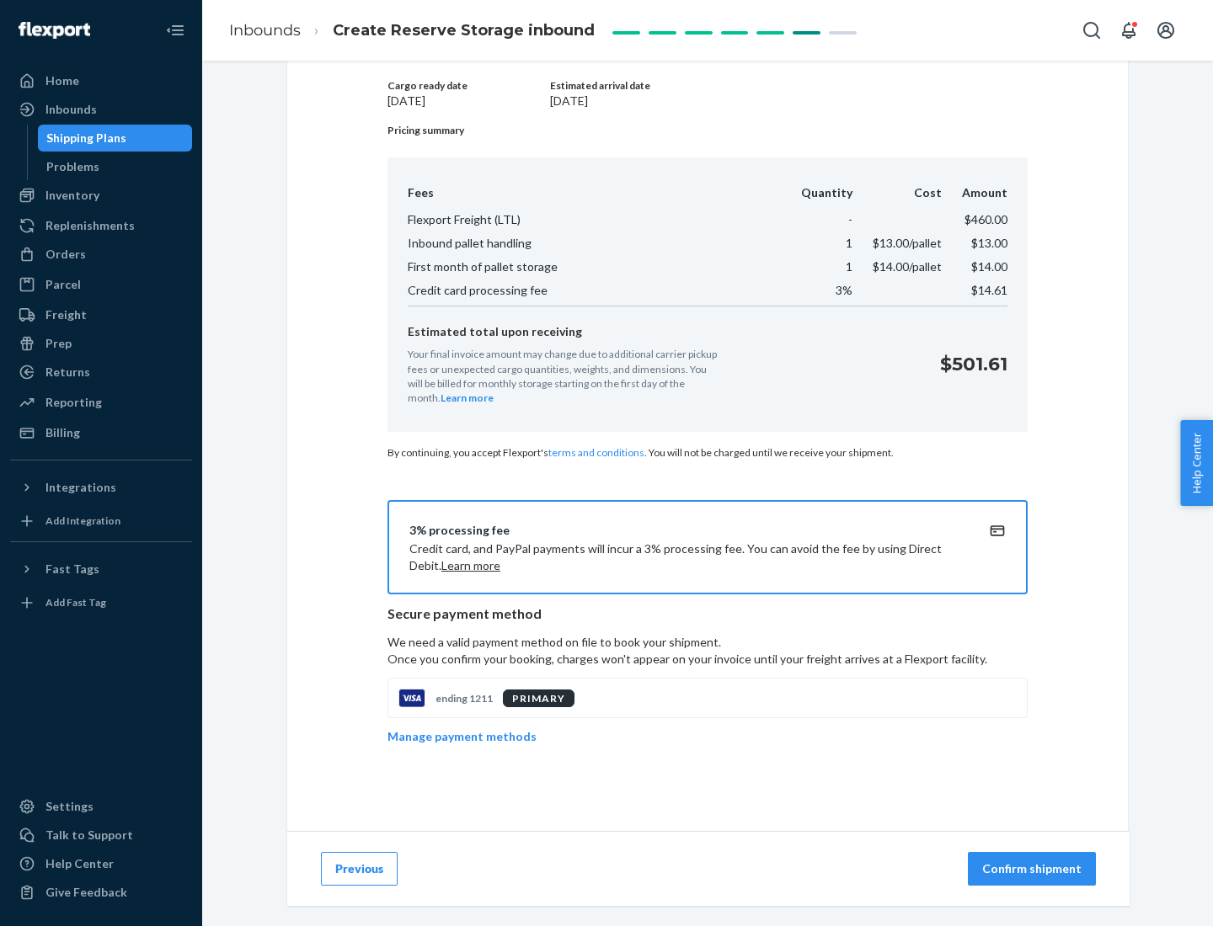
click at [1033, 869] on p "Confirm shipment" at bounding box center [1031, 869] width 99 height 17
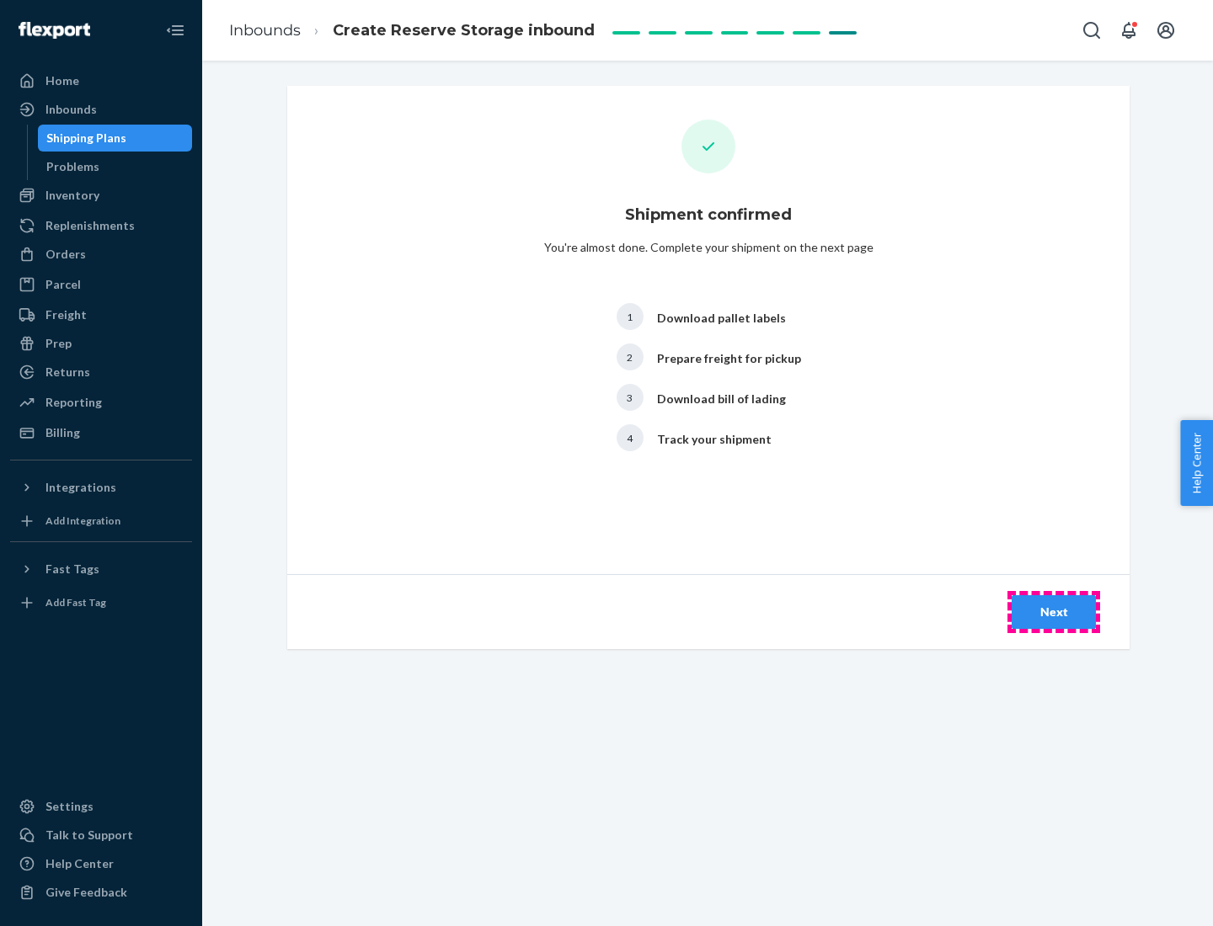
click at [1053, 612] on div "Next" at bounding box center [1054, 612] width 56 height 17
